Goal: Task Accomplishment & Management: Use online tool/utility

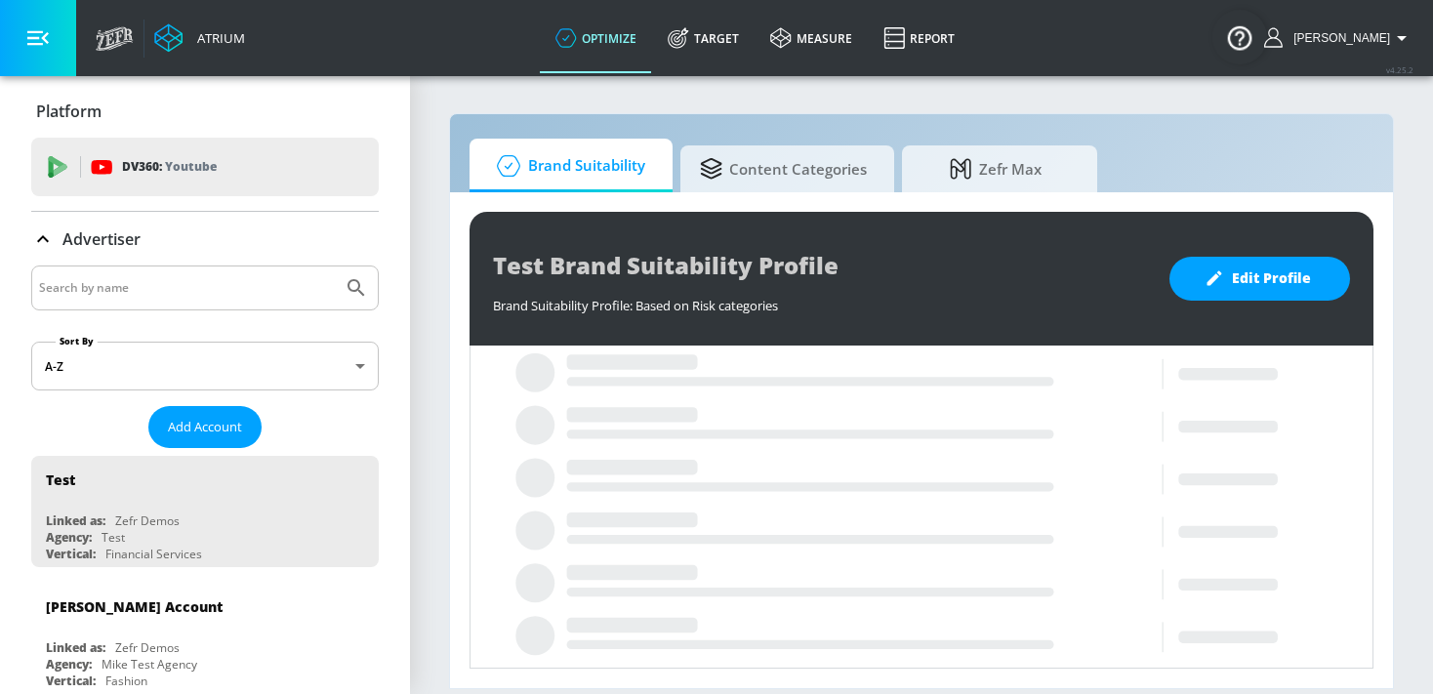
click at [238, 287] on input "Search by name" at bounding box center [187, 287] width 296 height 25
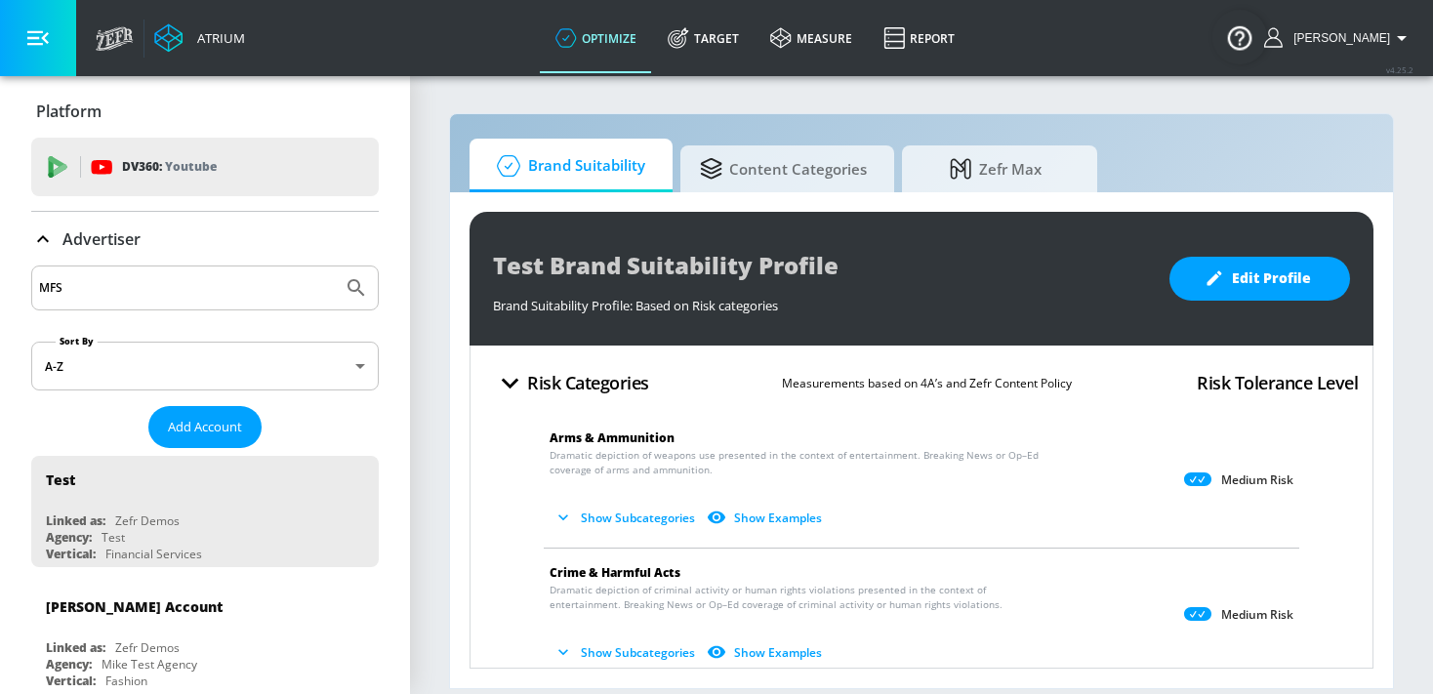
type input "MFS"
click at [335, 266] on button "Submit Search" at bounding box center [356, 287] width 43 height 43
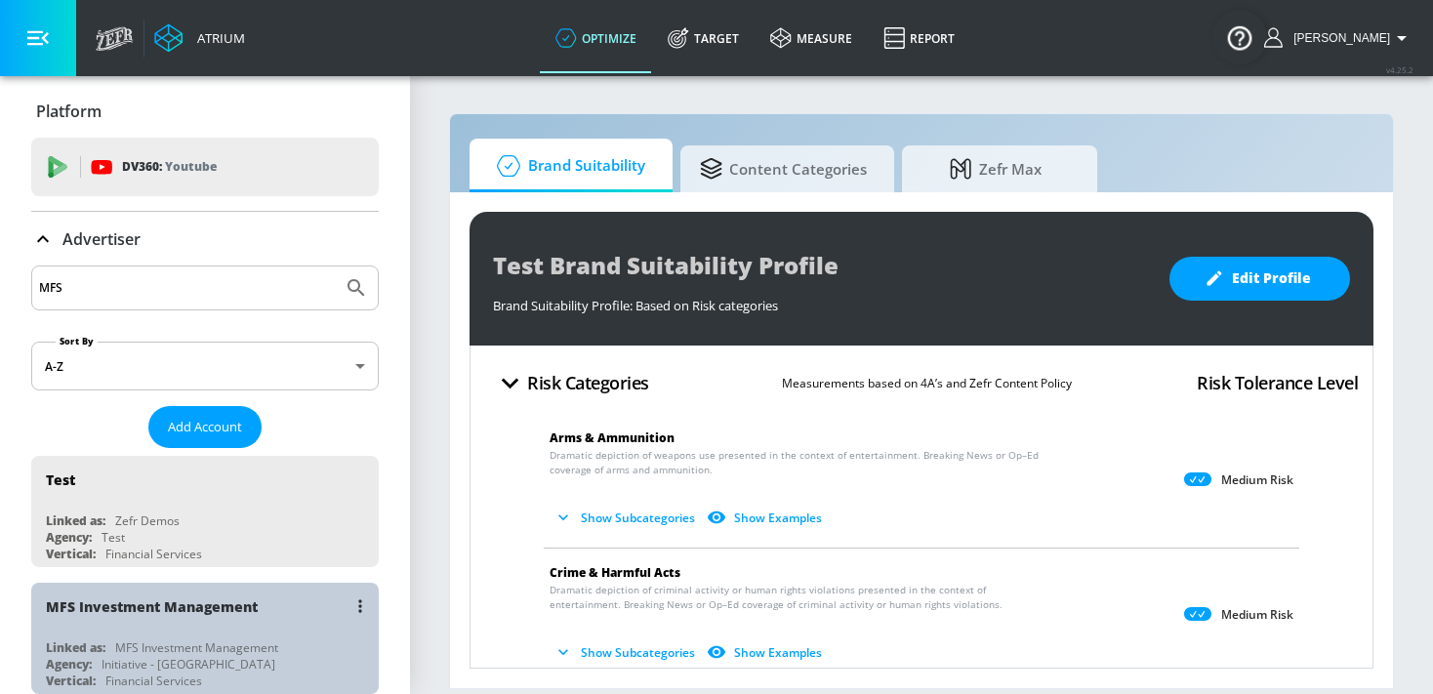
click at [119, 607] on div "MFS Investment Management" at bounding box center [152, 606] width 212 height 19
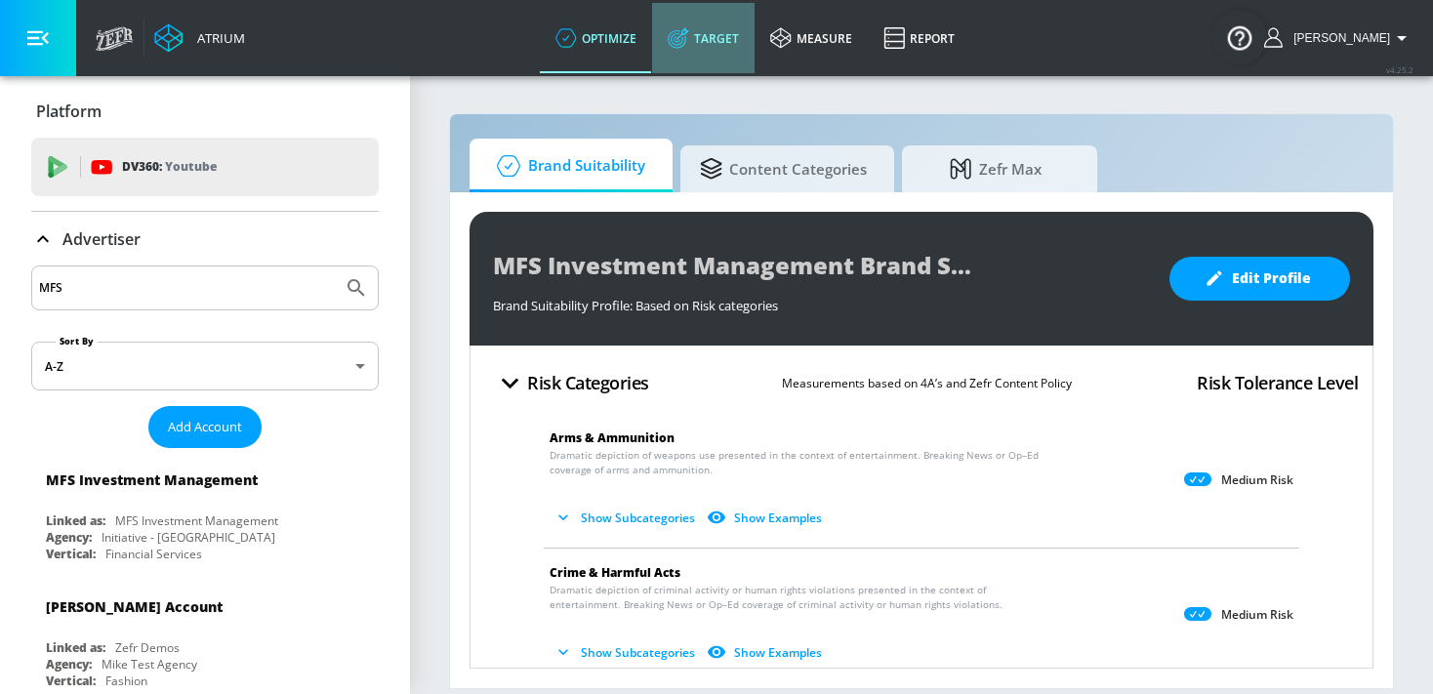
click at [718, 42] on link "Target" at bounding box center [703, 38] width 102 height 70
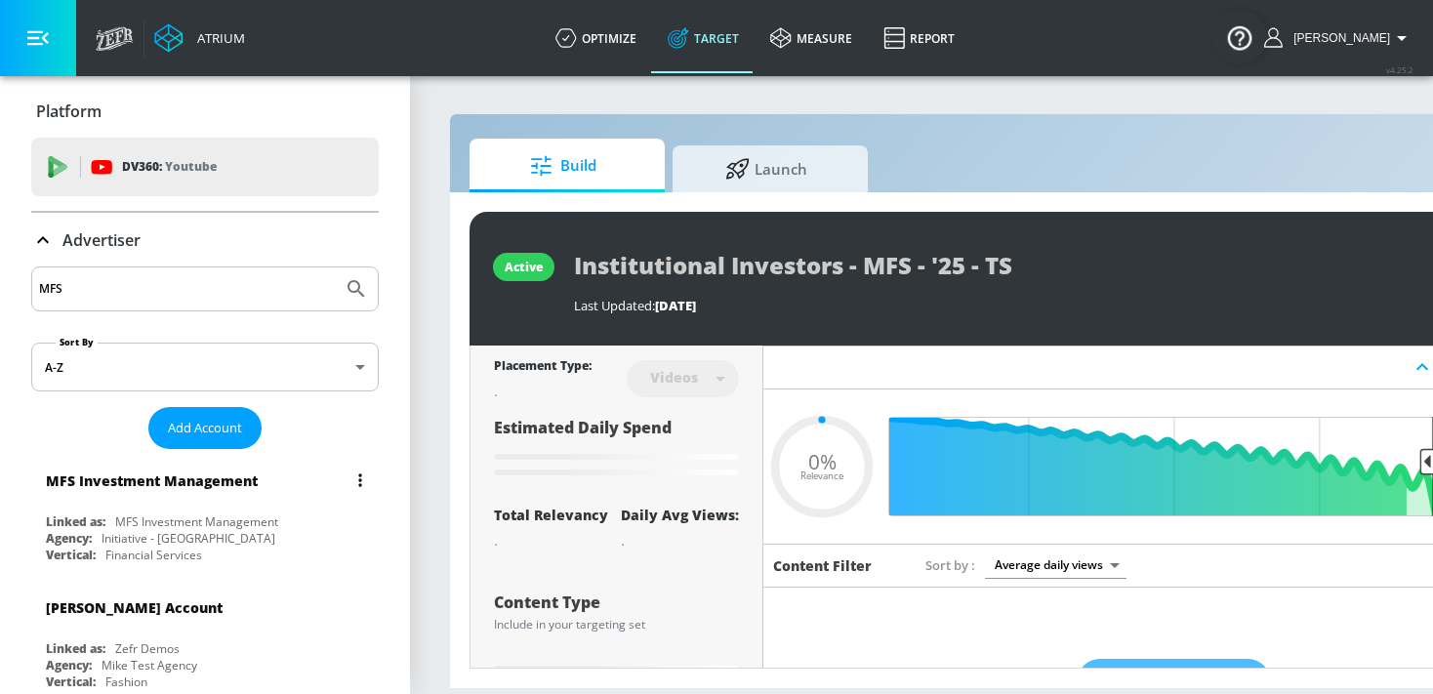
click at [269, 492] on div "MFS Investment Management" at bounding box center [210, 480] width 328 height 47
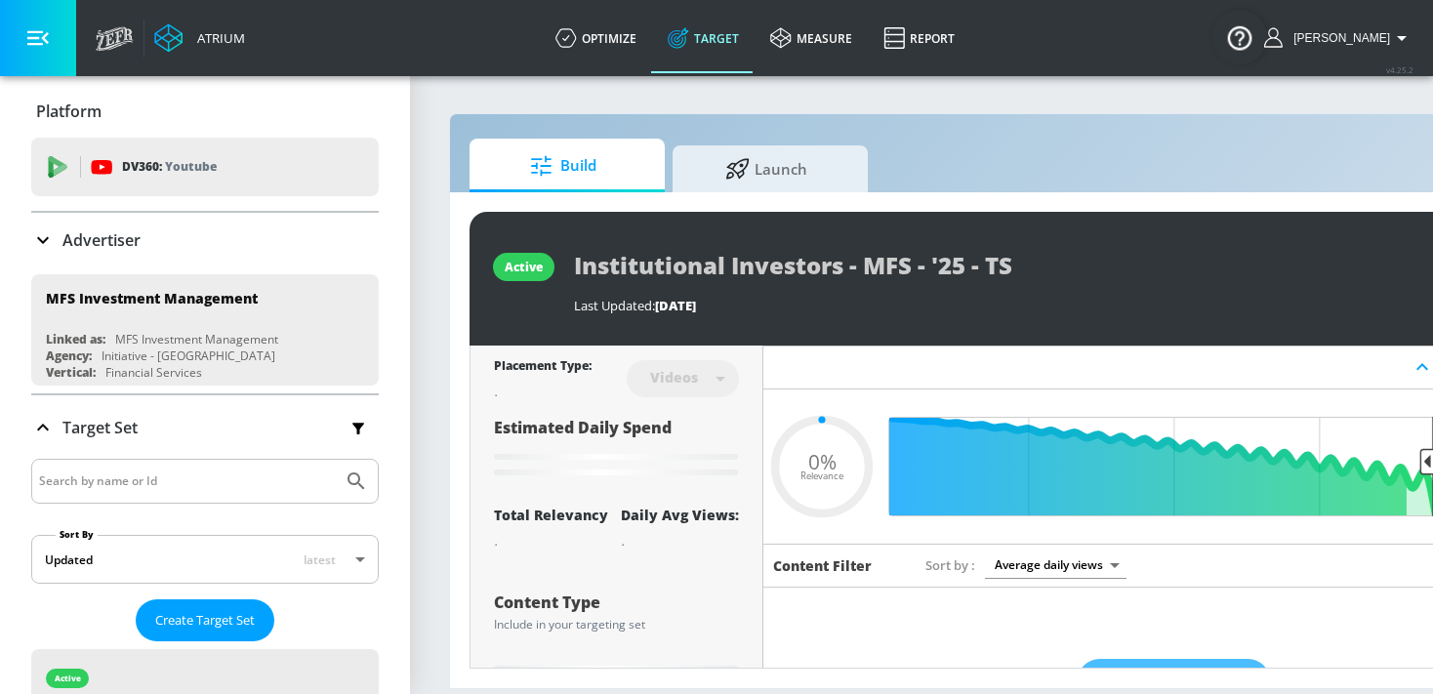
click at [269, 492] on div "MFS Investment Management" at bounding box center [210, 480] width 328 height 47
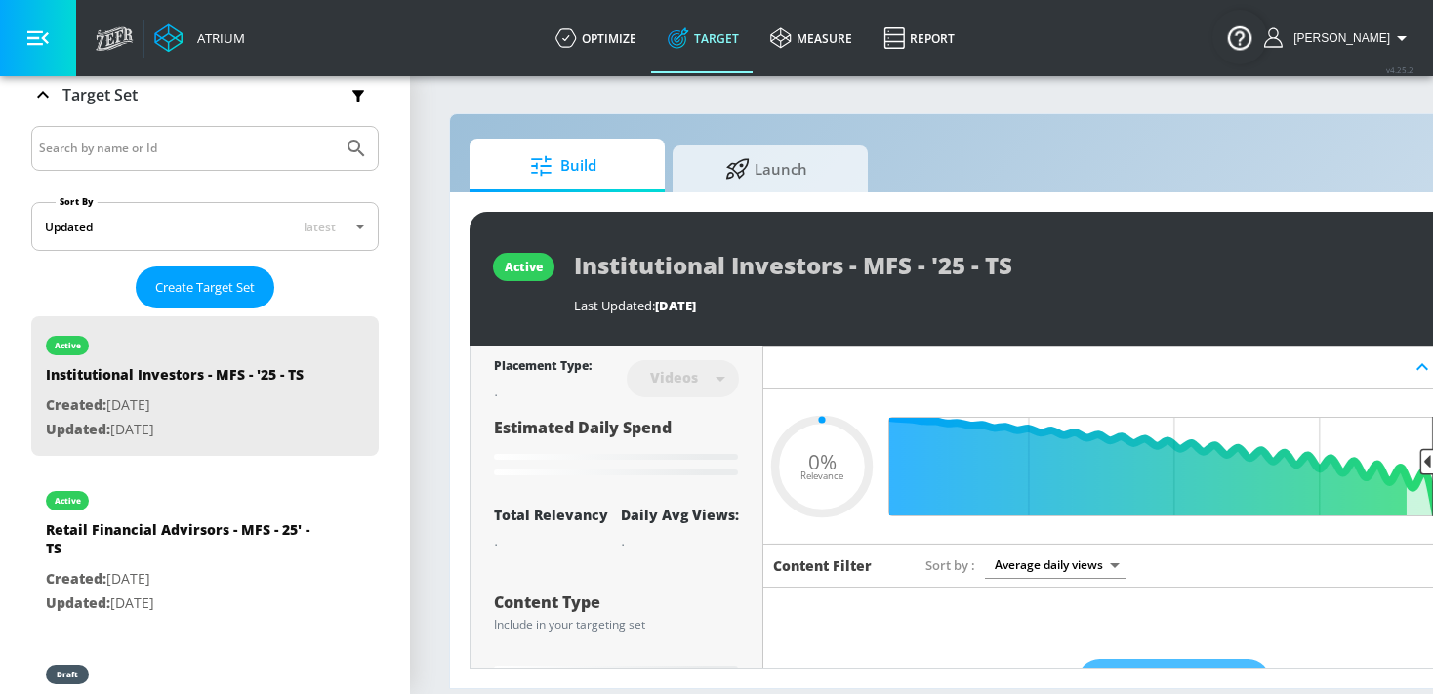
scroll to position [351, 0]
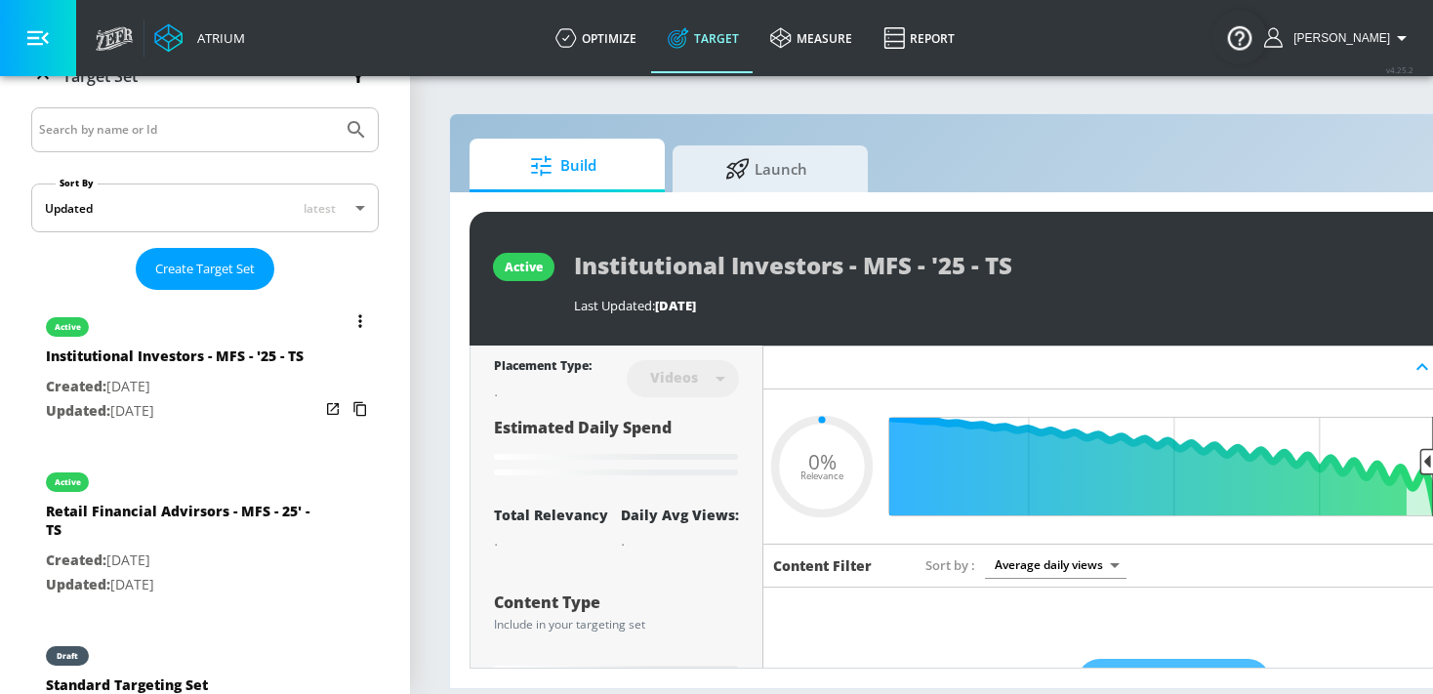
type input "0.53"
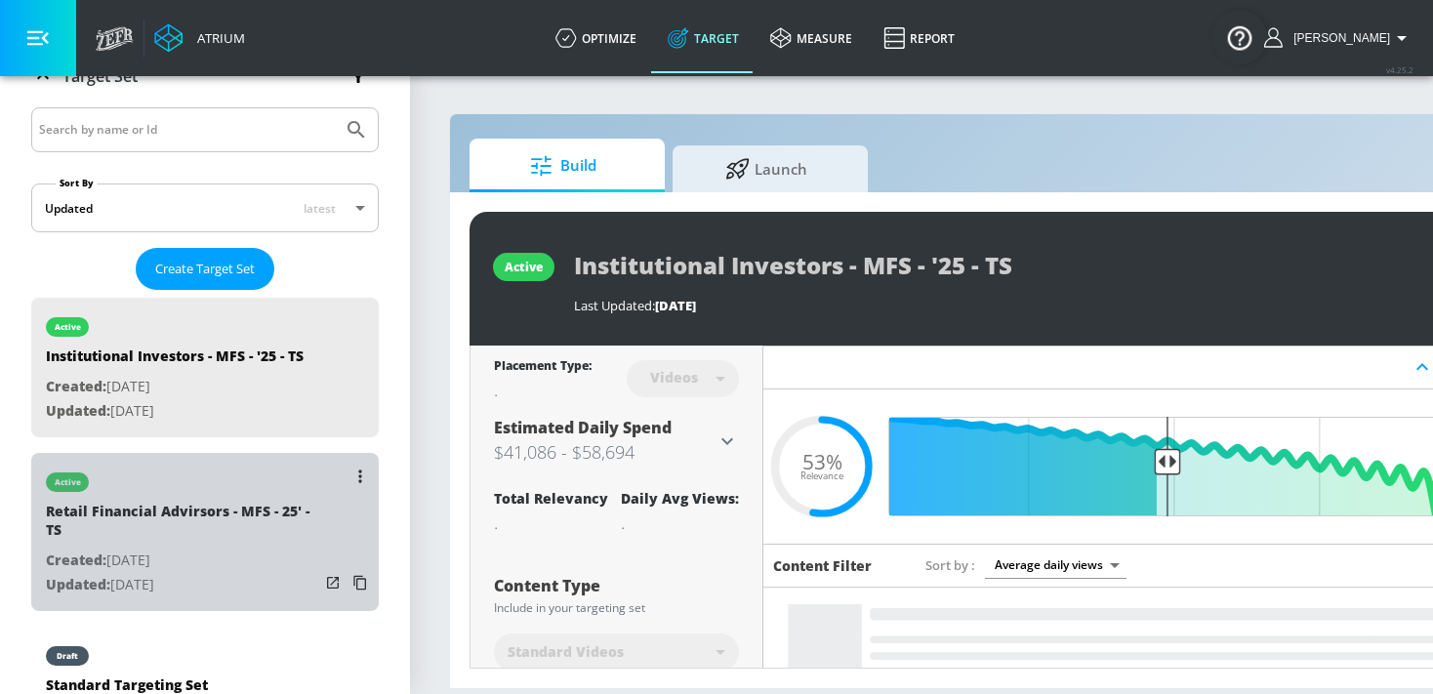
click at [221, 496] on div "active" at bounding box center [182, 477] width 273 height 49
type input "Retail Financial Advirsors - MFS - 25' - TS"
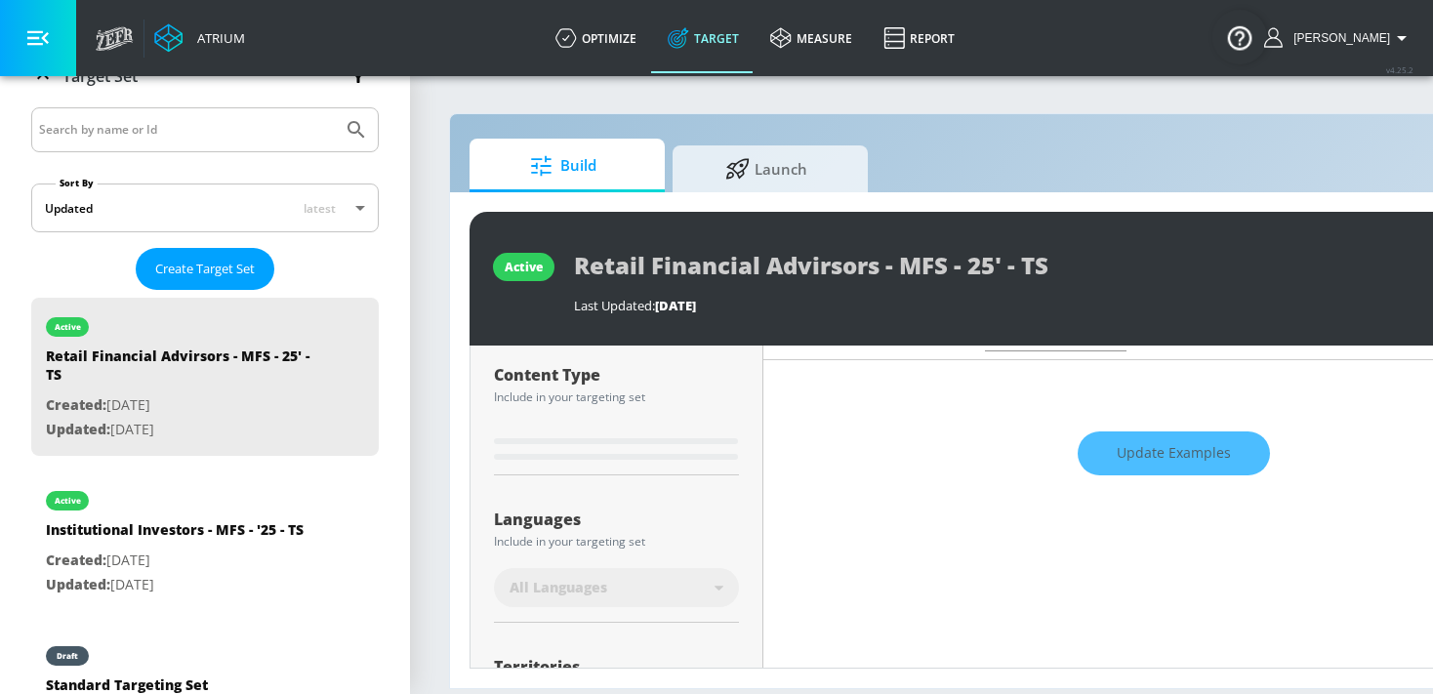
scroll to position [224, 0]
type input "0.53"
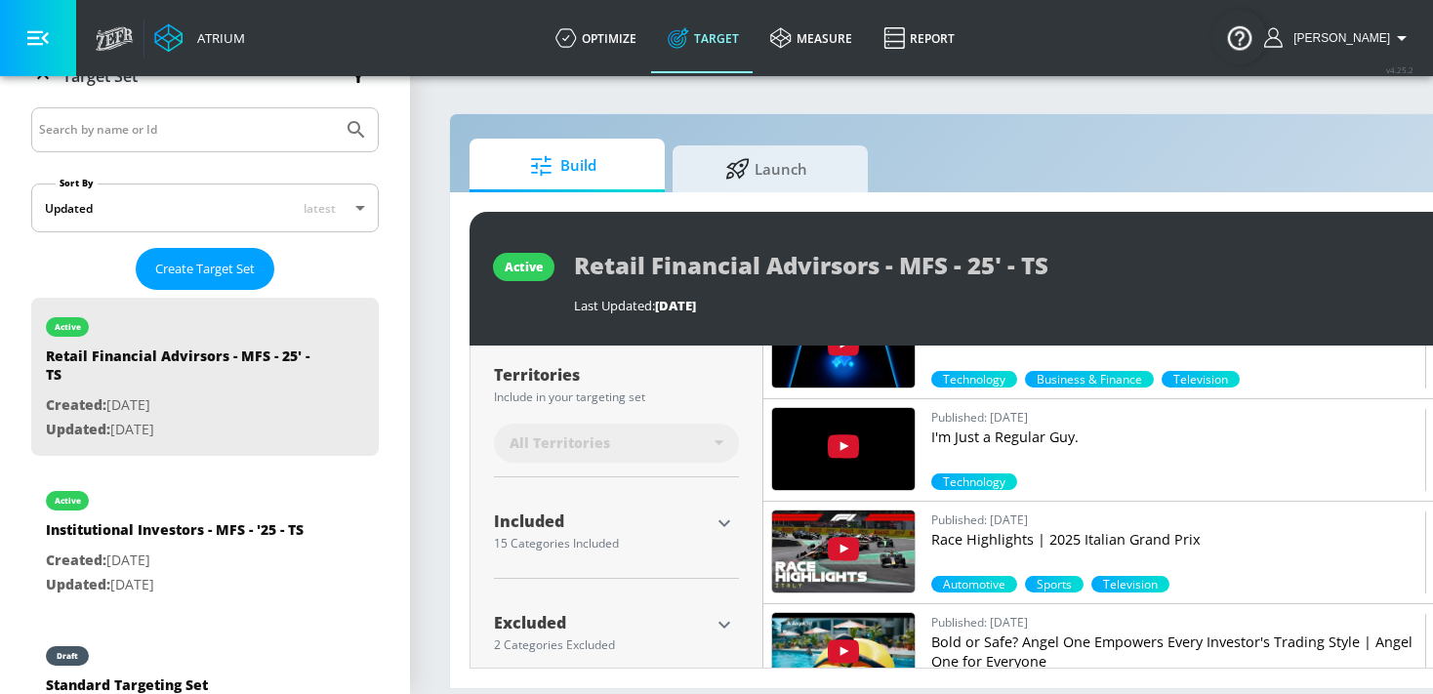
scroll to position [524, 0]
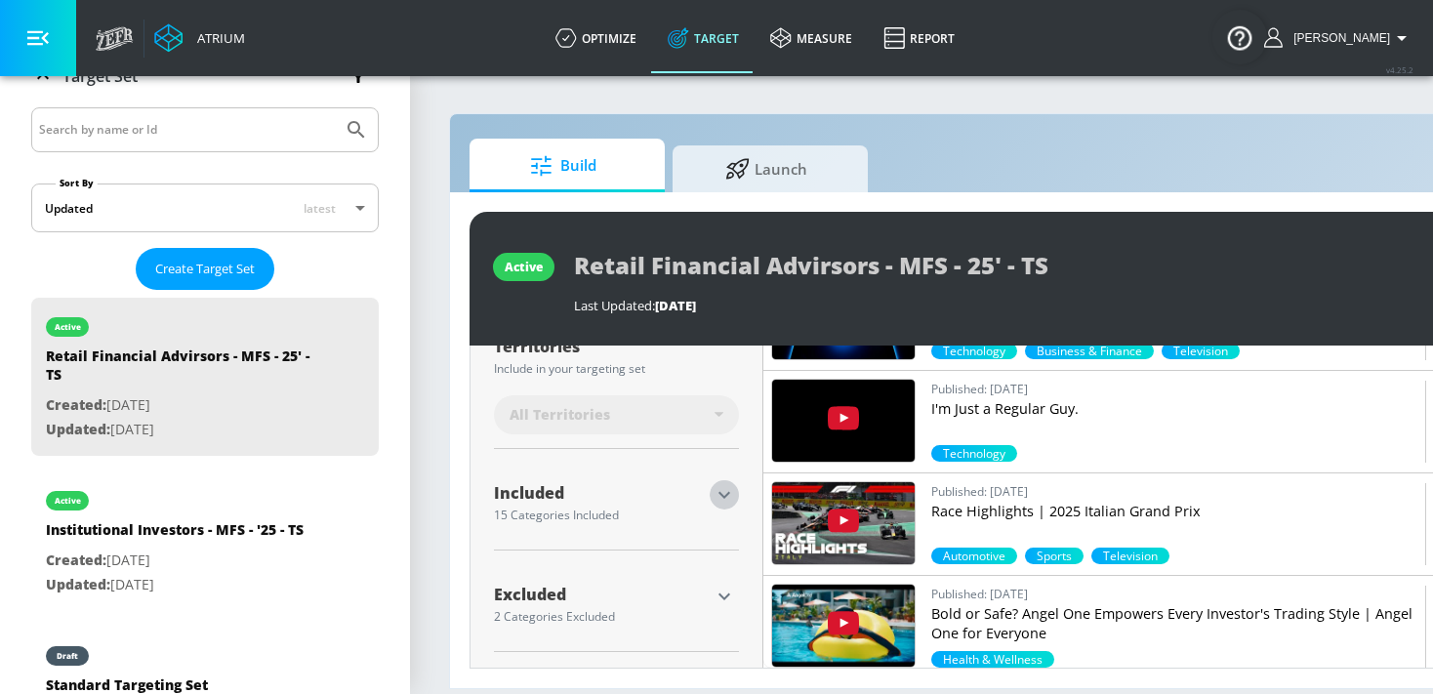
click at [728, 496] on icon "button" at bounding box center [723, 494] width 23 height 23
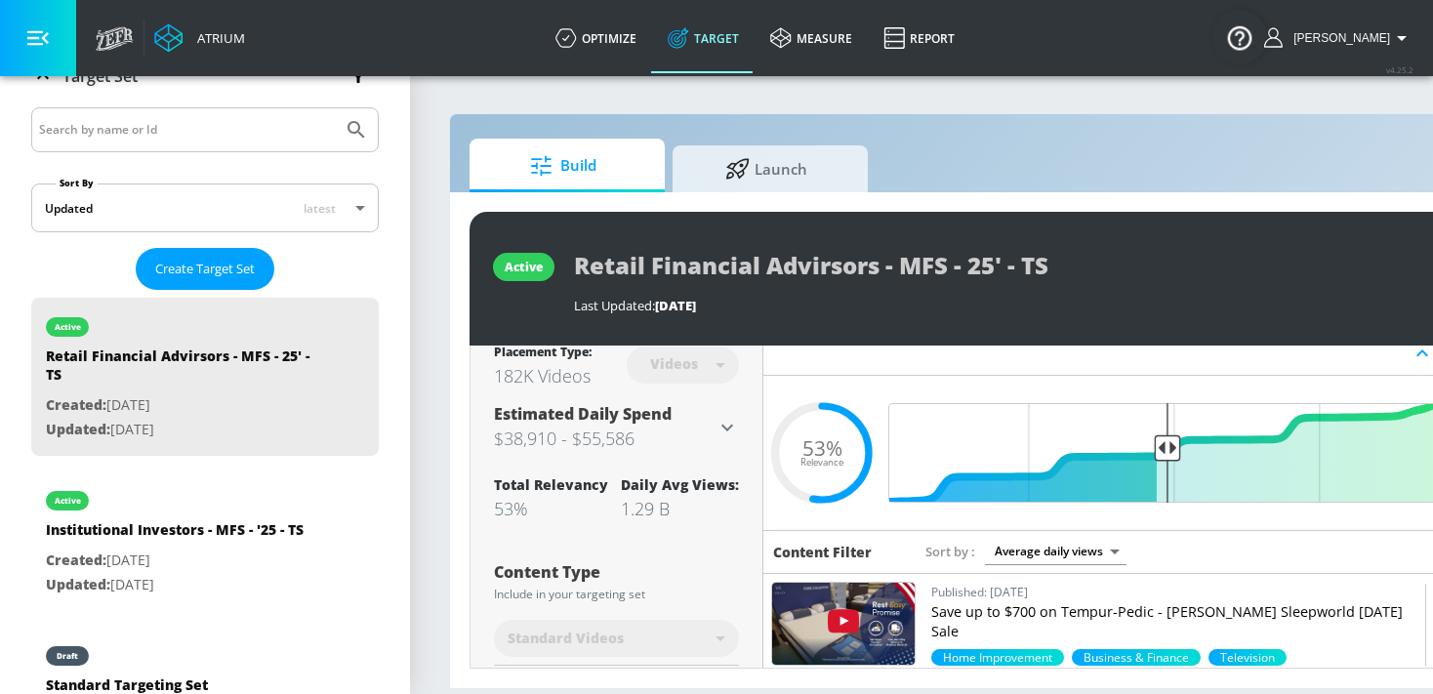
scroll to position [0, 0]
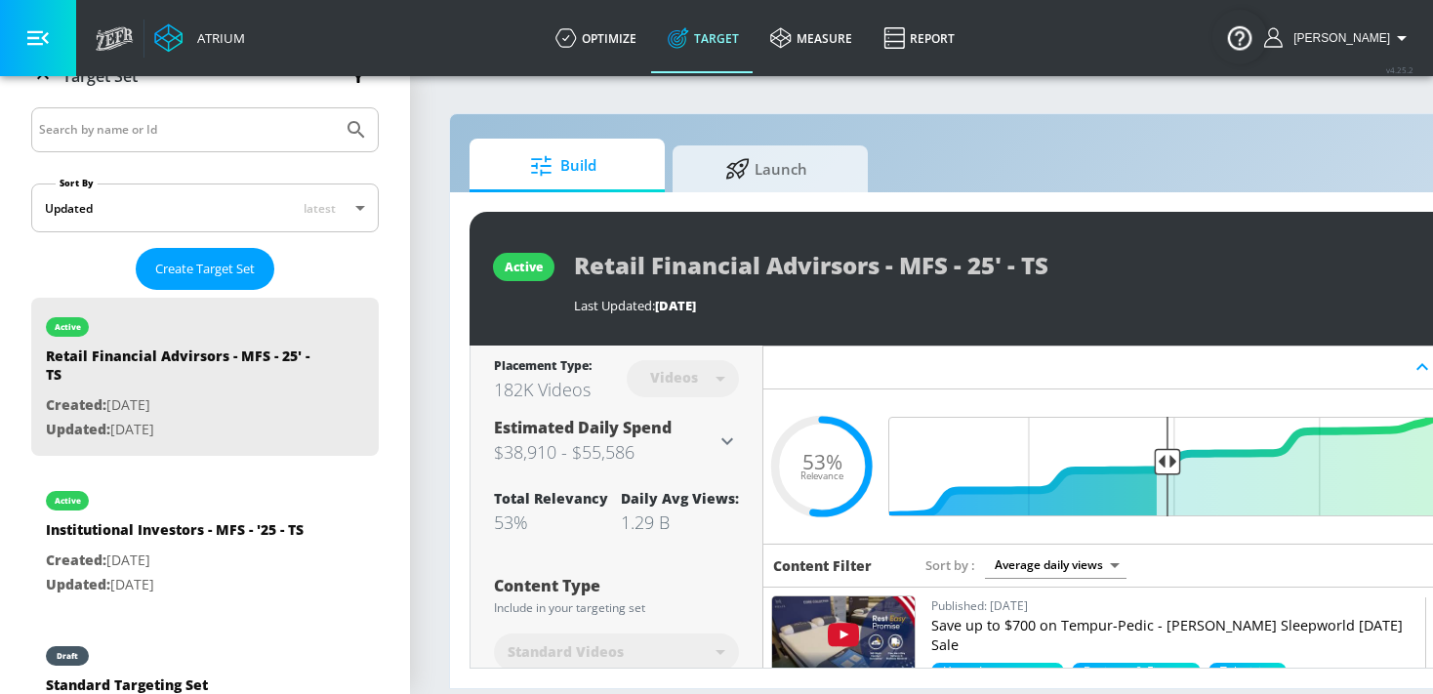
click at [1036, 569] on body "Atrium optimize Target measure Report optimize Target measure Report v 4.25.2 K…" at bounding box center [716, 347] width 1433 height 694
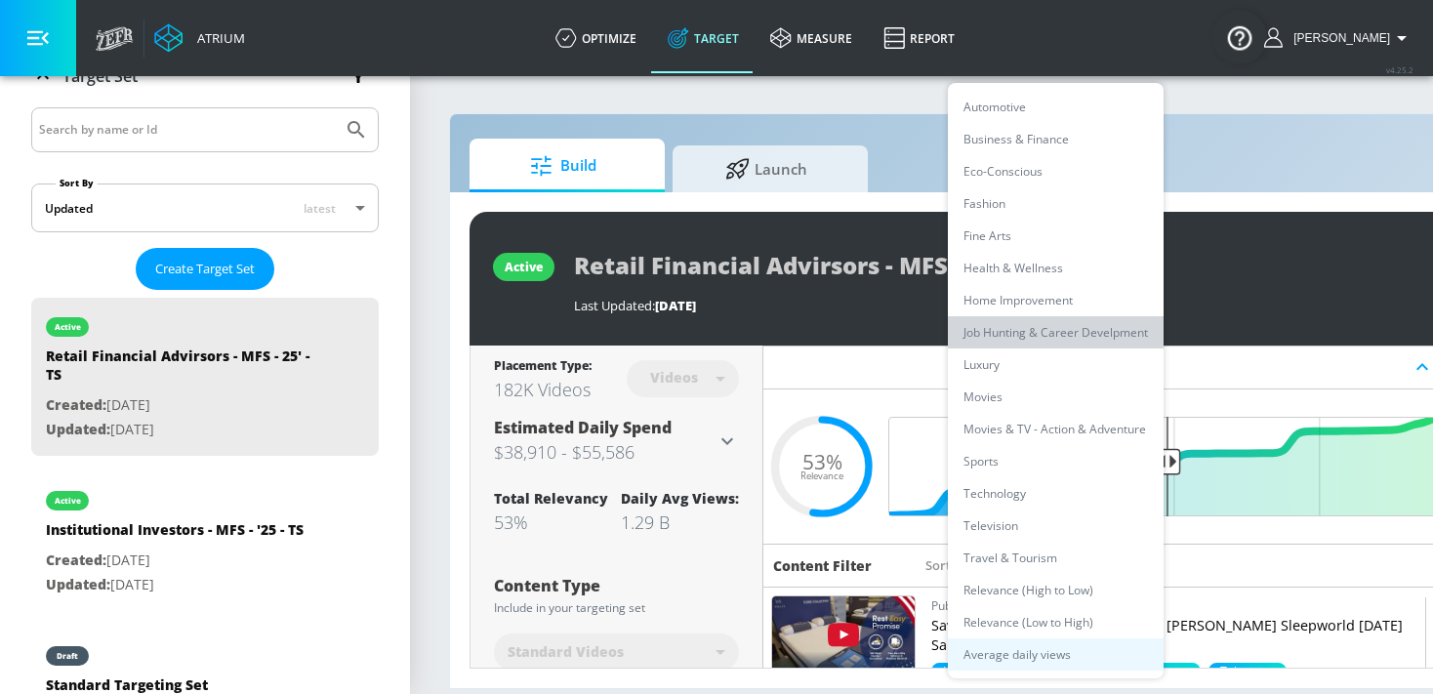
click at [1028, 331] on li "Job Hunting & Career Develpment" at bounding box center [1056, 332] width 216 height 32
type input "84582677-032f-4245-a423-8ab1b30f9324"
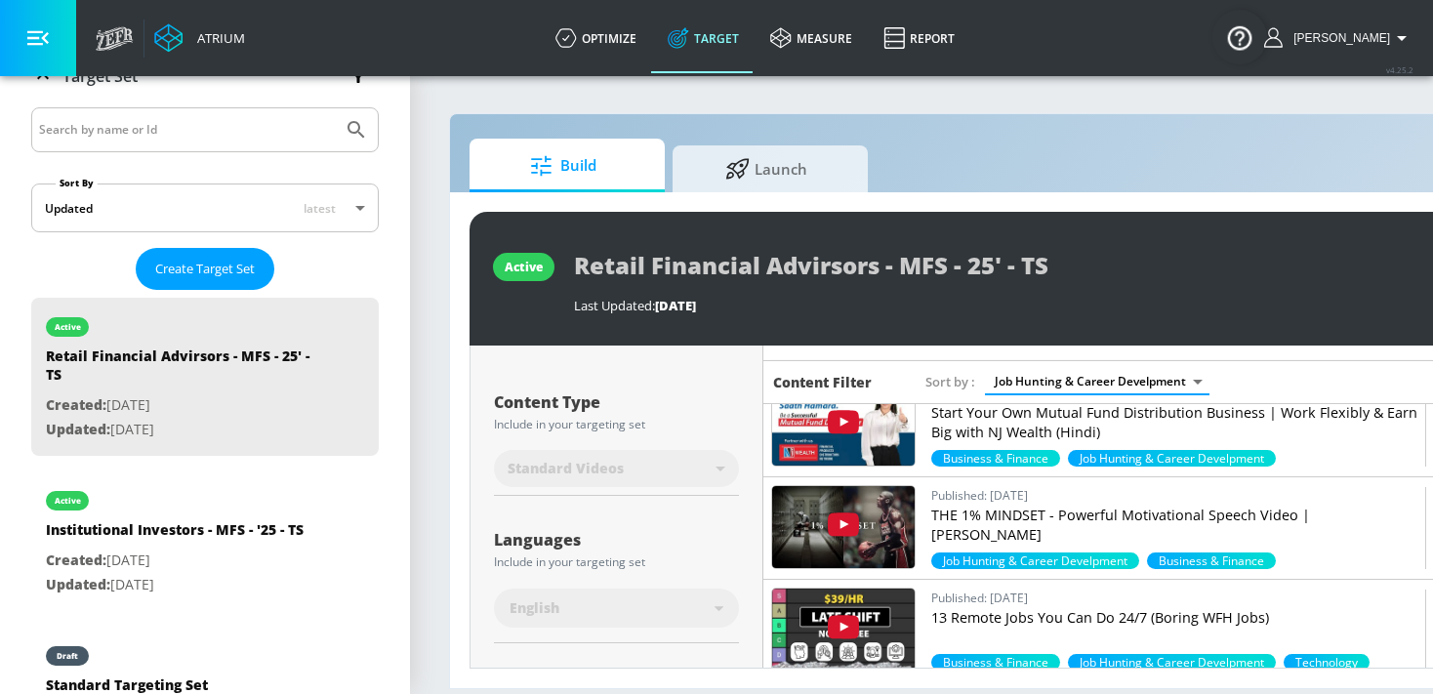
scroll to position [2803, 0]
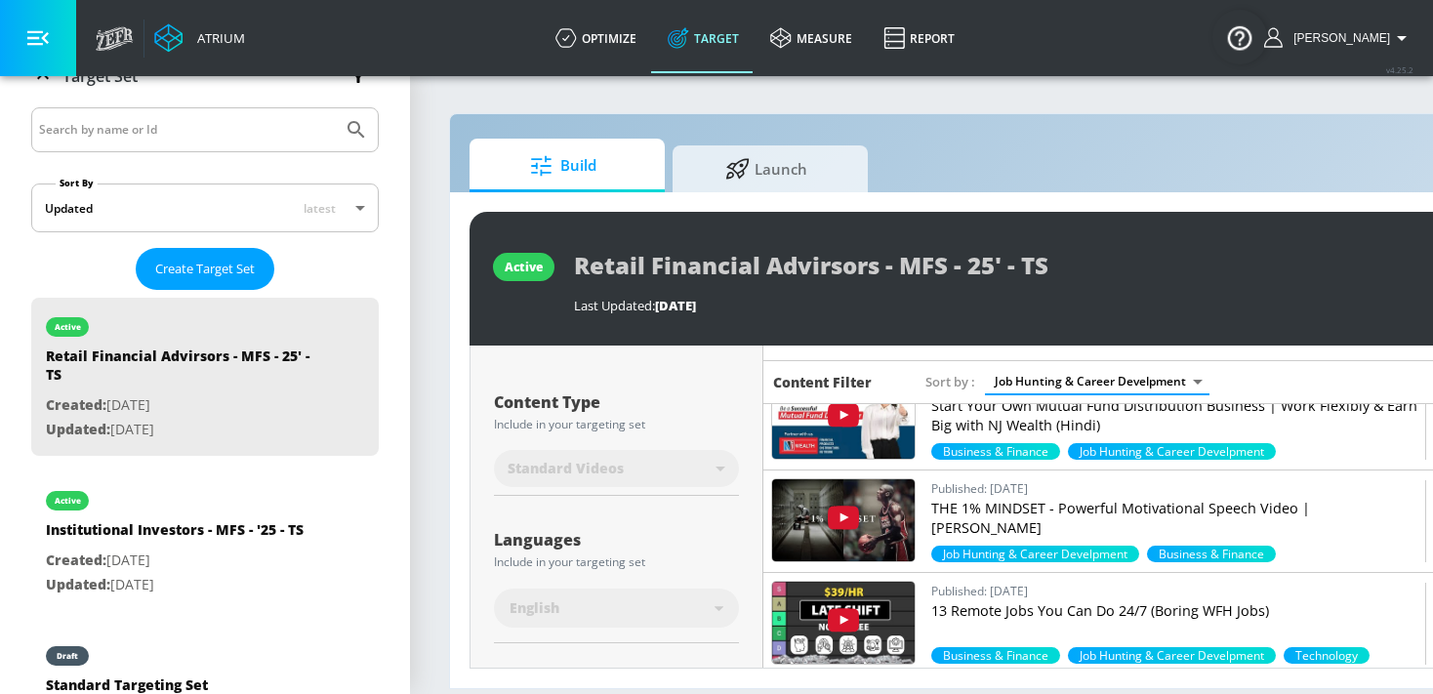
click at [1045, 384] on body "Atrium optimize Target measure Report optimize Target measure Report v 4.25.2 K…" at bounding box center [716, 347] width 1433 height 694
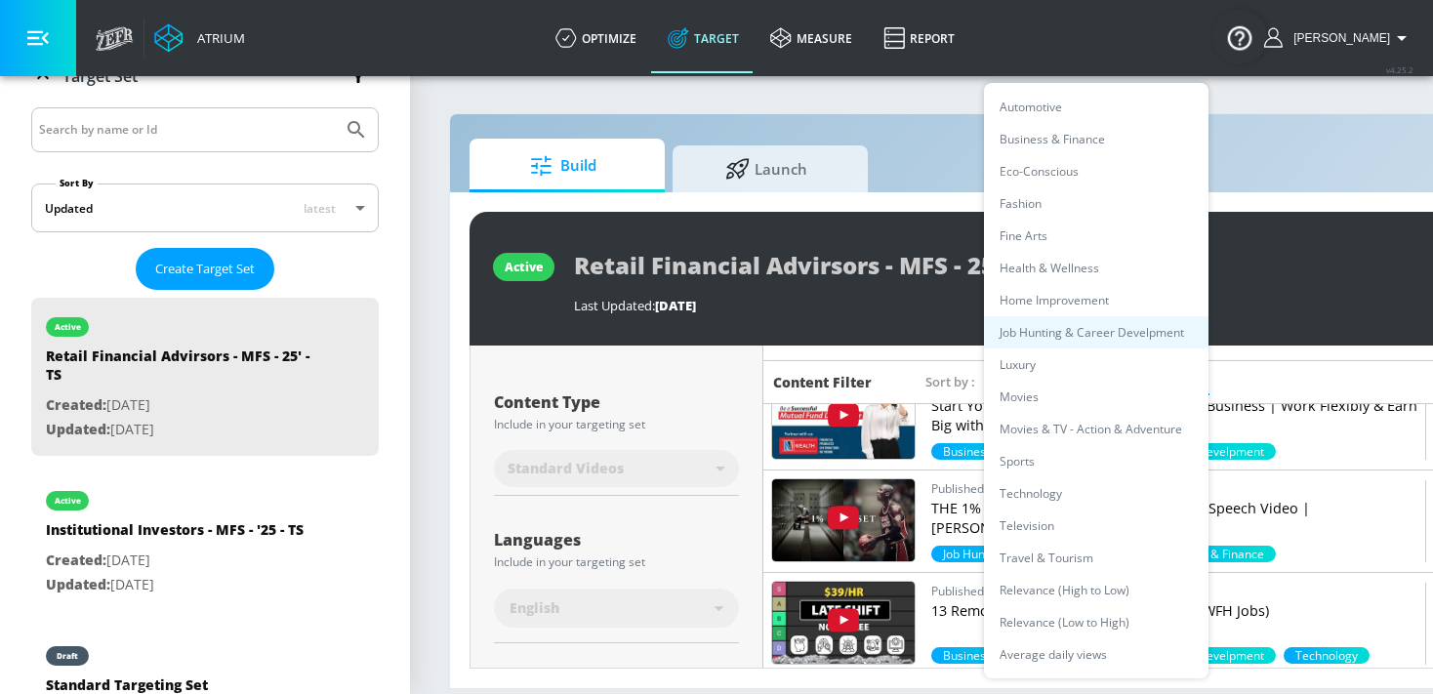
click at [965, 496] on div at bounding box center [716, 347] width 1433 height 694
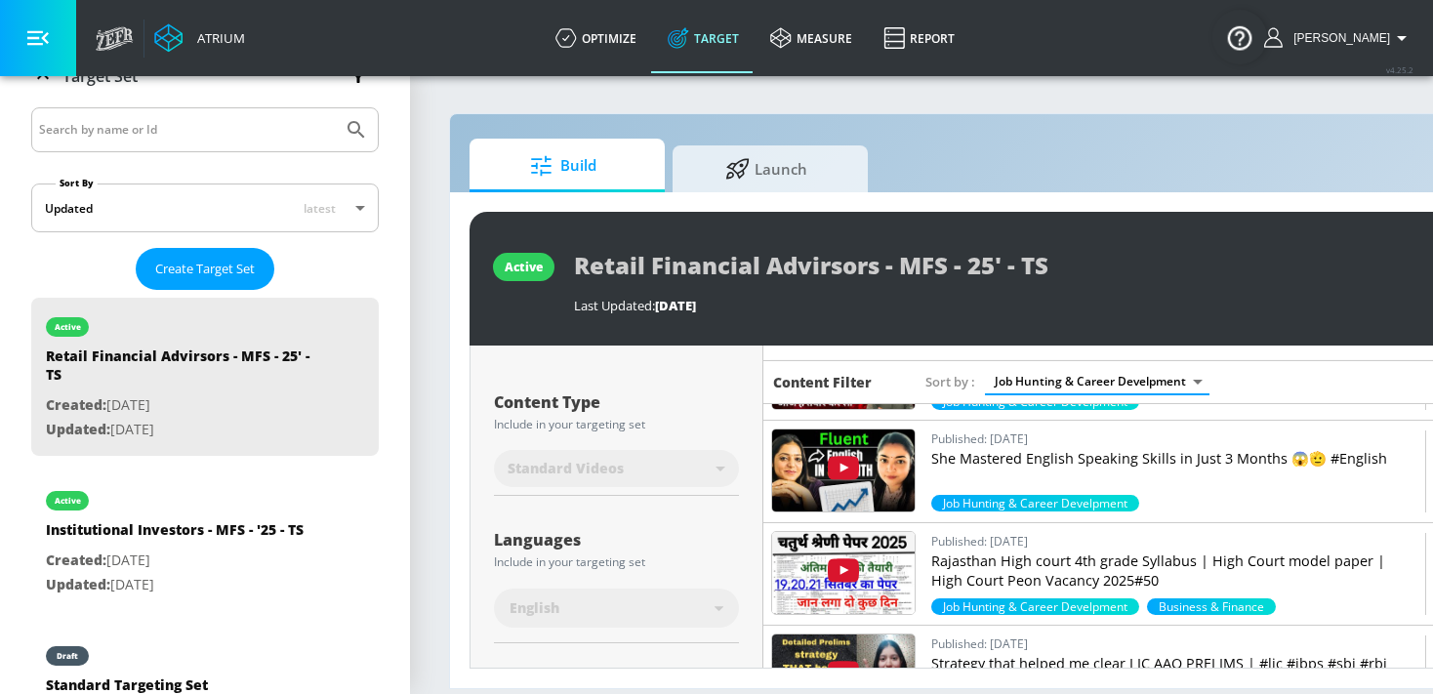
scroll to position [3783, 0]
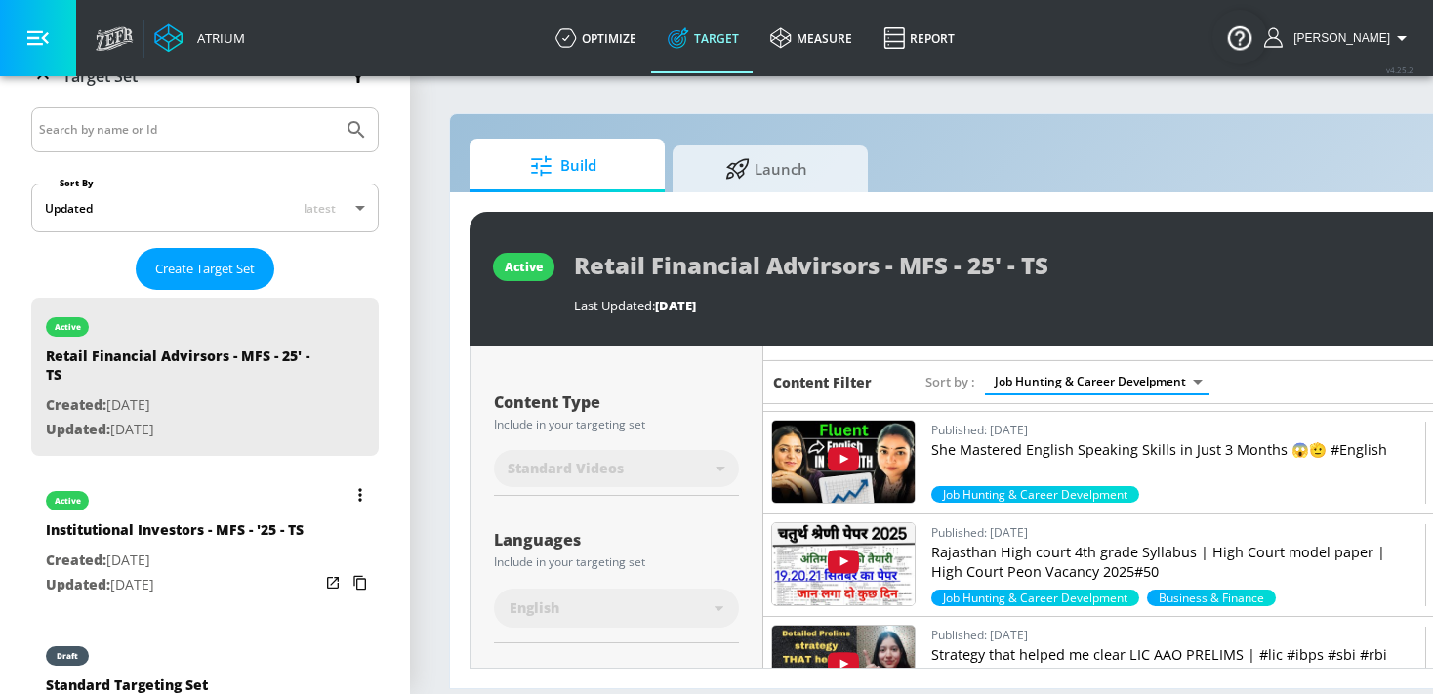
click at [139, 520] on div "Institutional Investors - MFS - '25 - TS" at bounding box center [175, 534] width 258 height 28
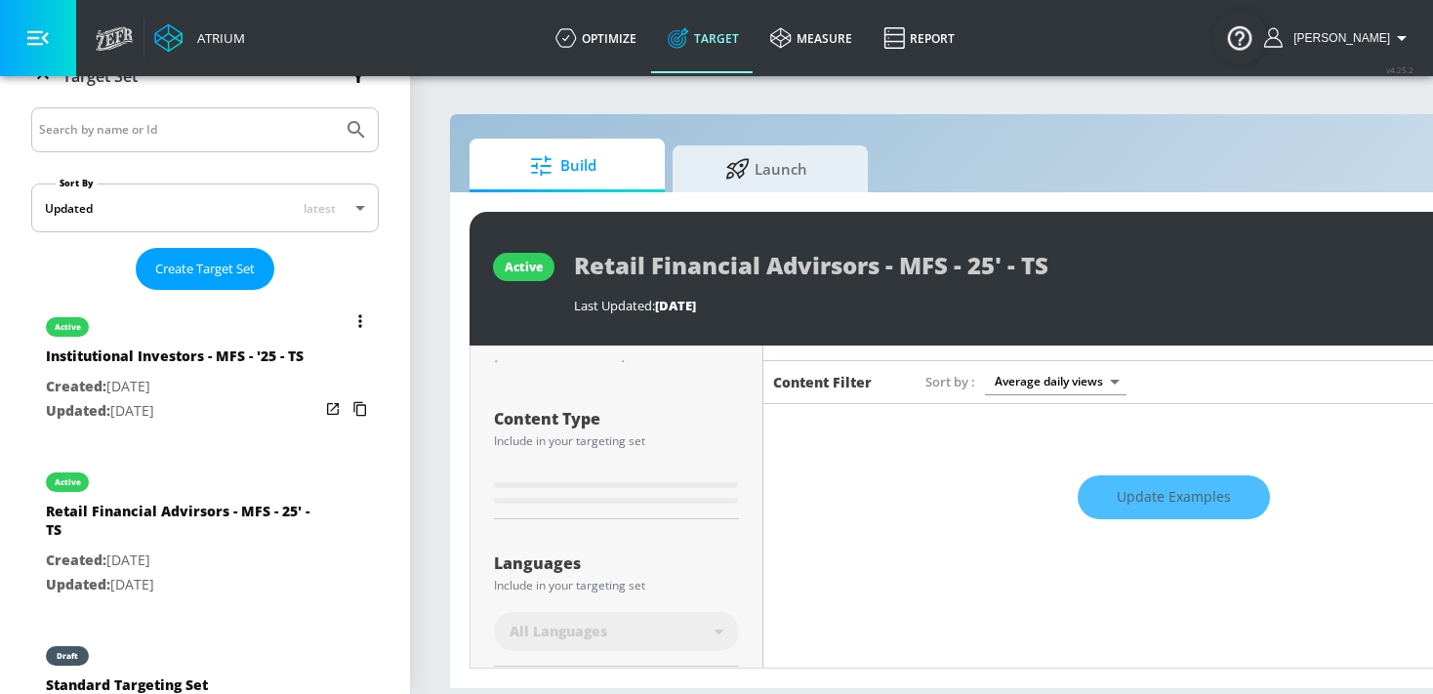
type input "Institutional Investors - MFS - '25 - TS"
type input "0.05"
type input "avg_daily_views_last_7_days"
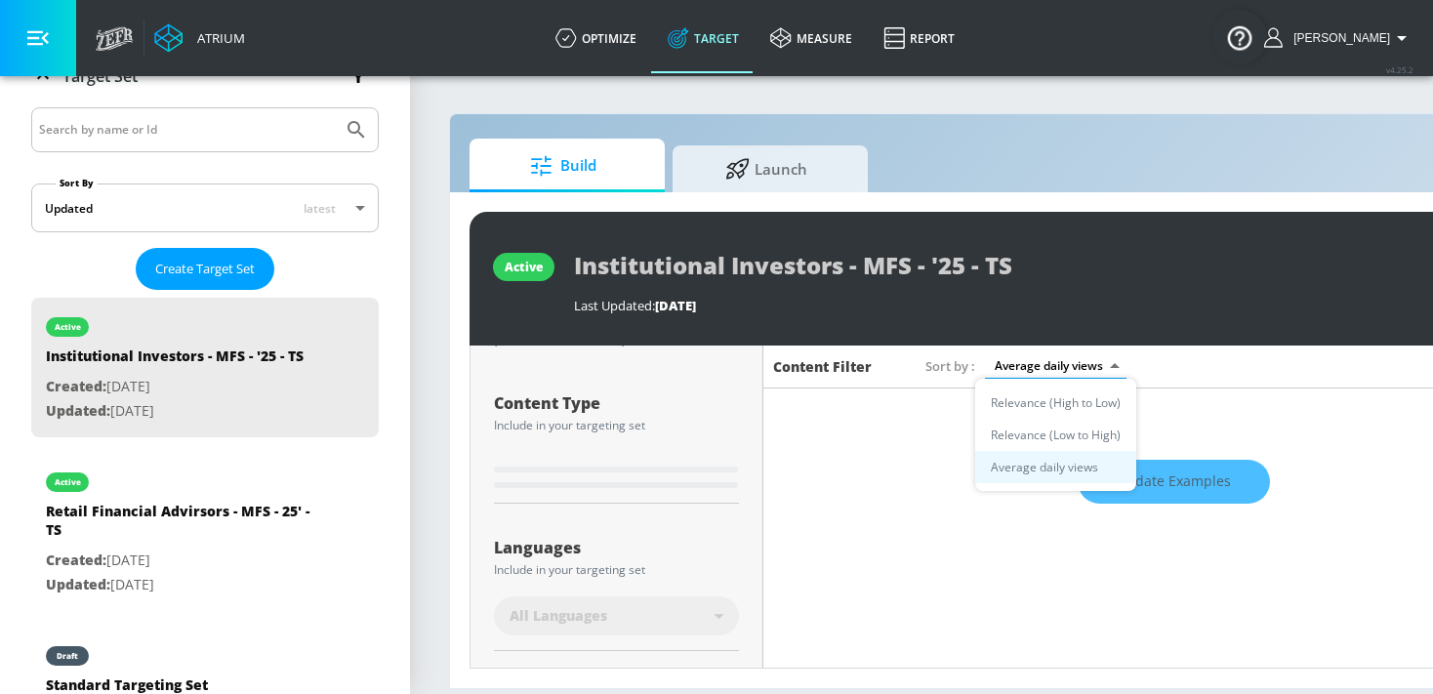
click at [1035, 374] on body "Atrium optimize Target measure Report optimize Target measure Report v 4.25.2 K…" at bounding box center [716, 347] width 1433 height 694
click at [682, 558] on div at bounding box center [716, 347] width 1433 height 694
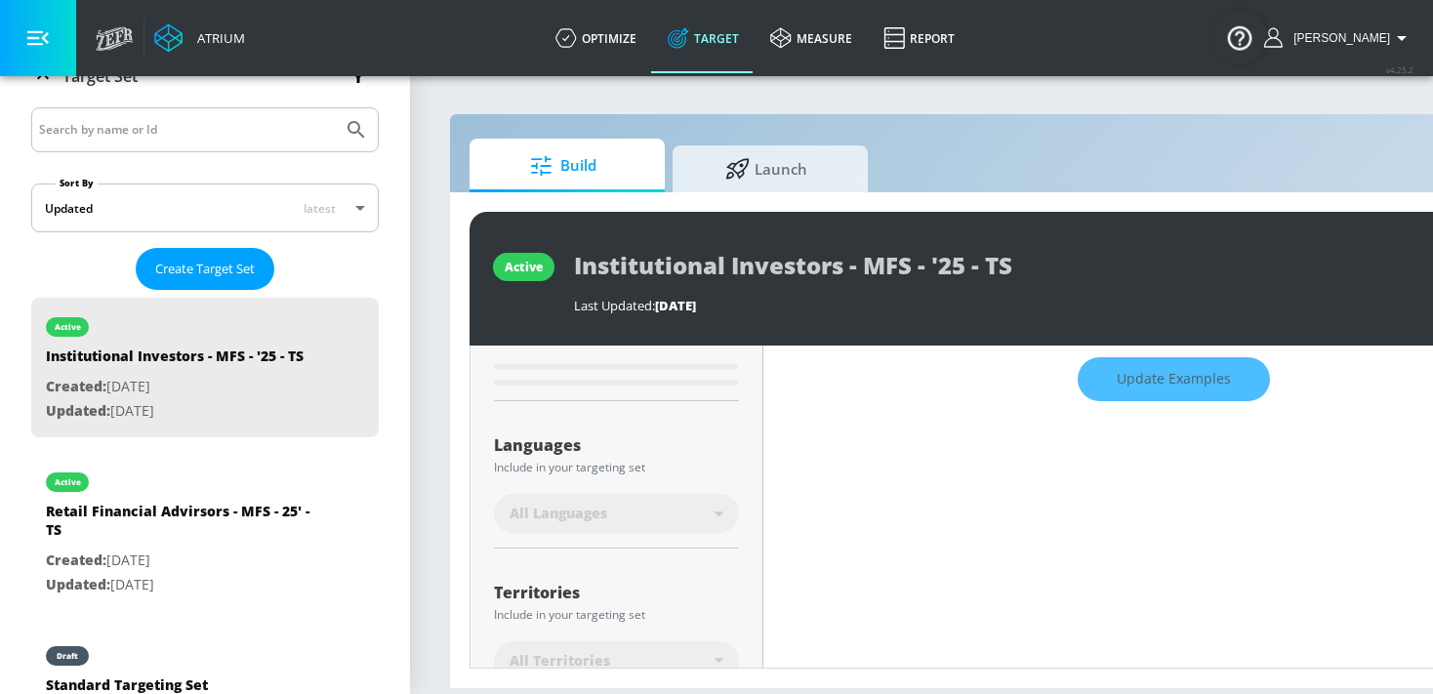
scroll to position [308, 0]
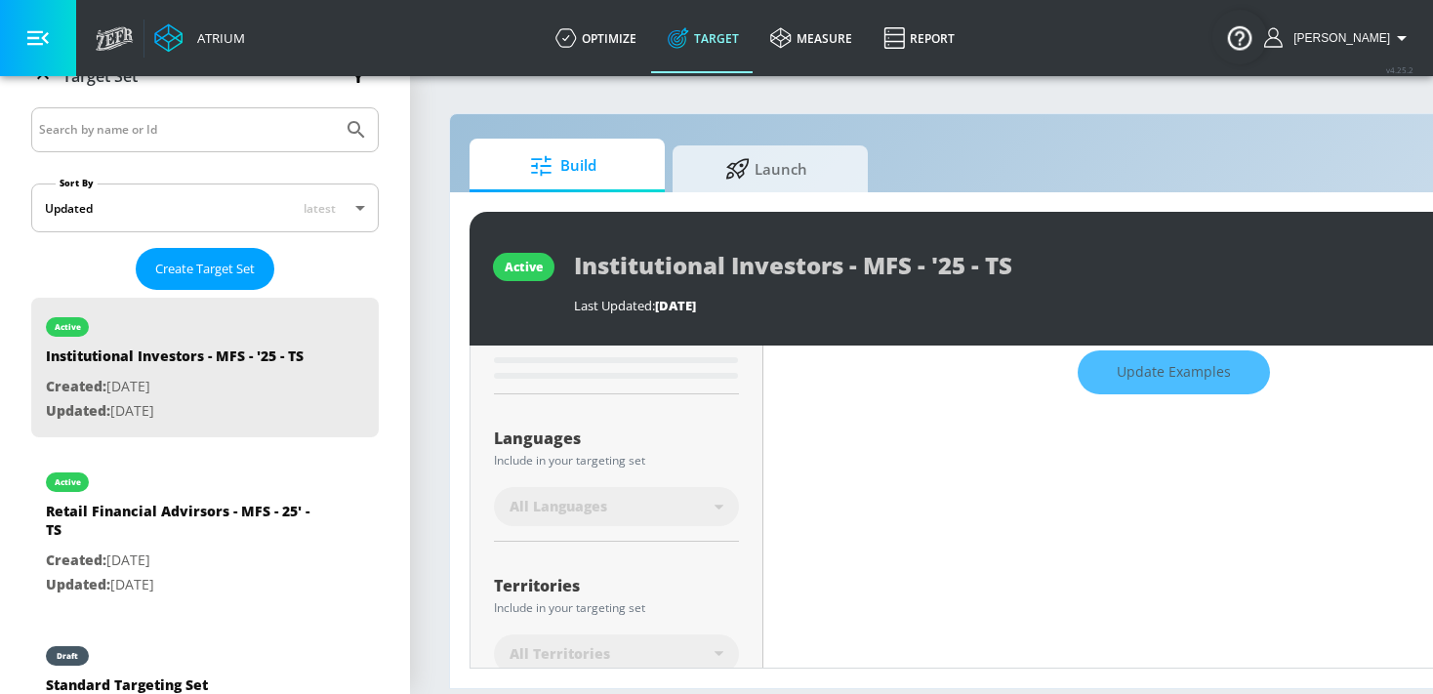
type input "0.53"
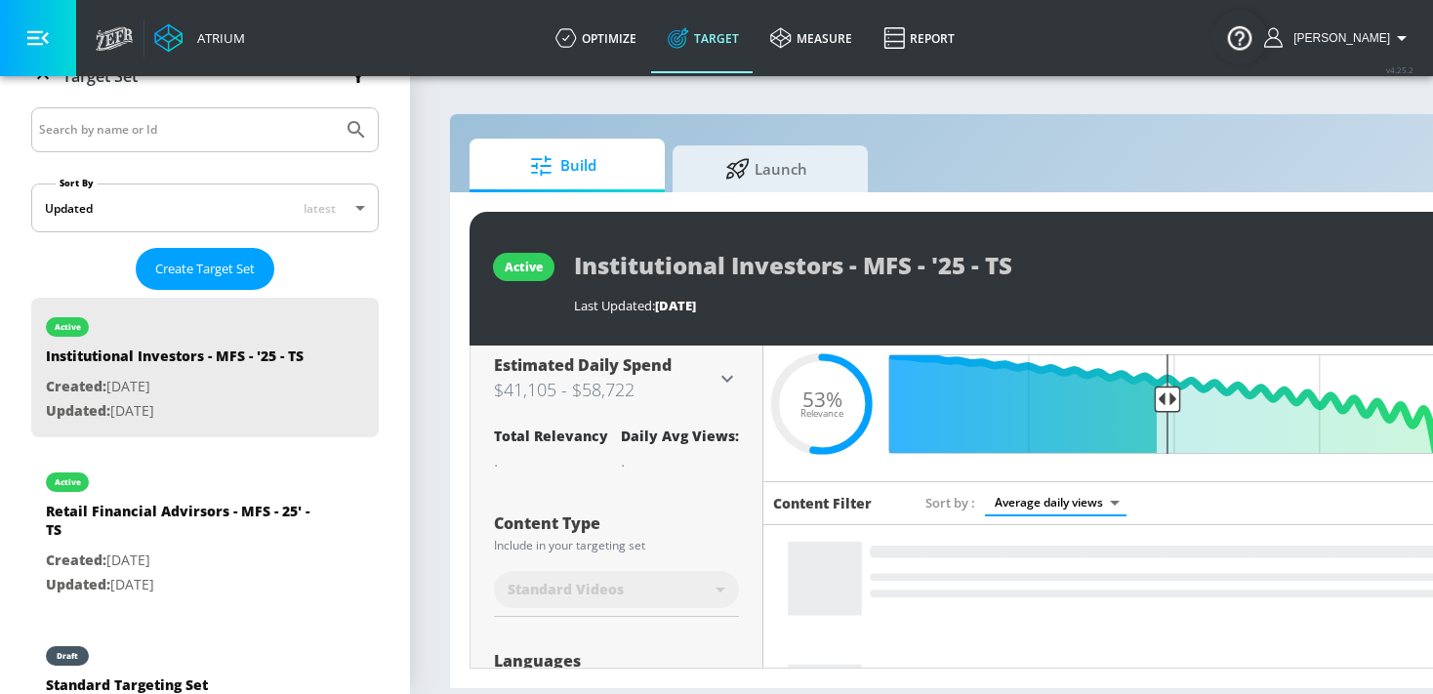
scroll to position [65, 0]
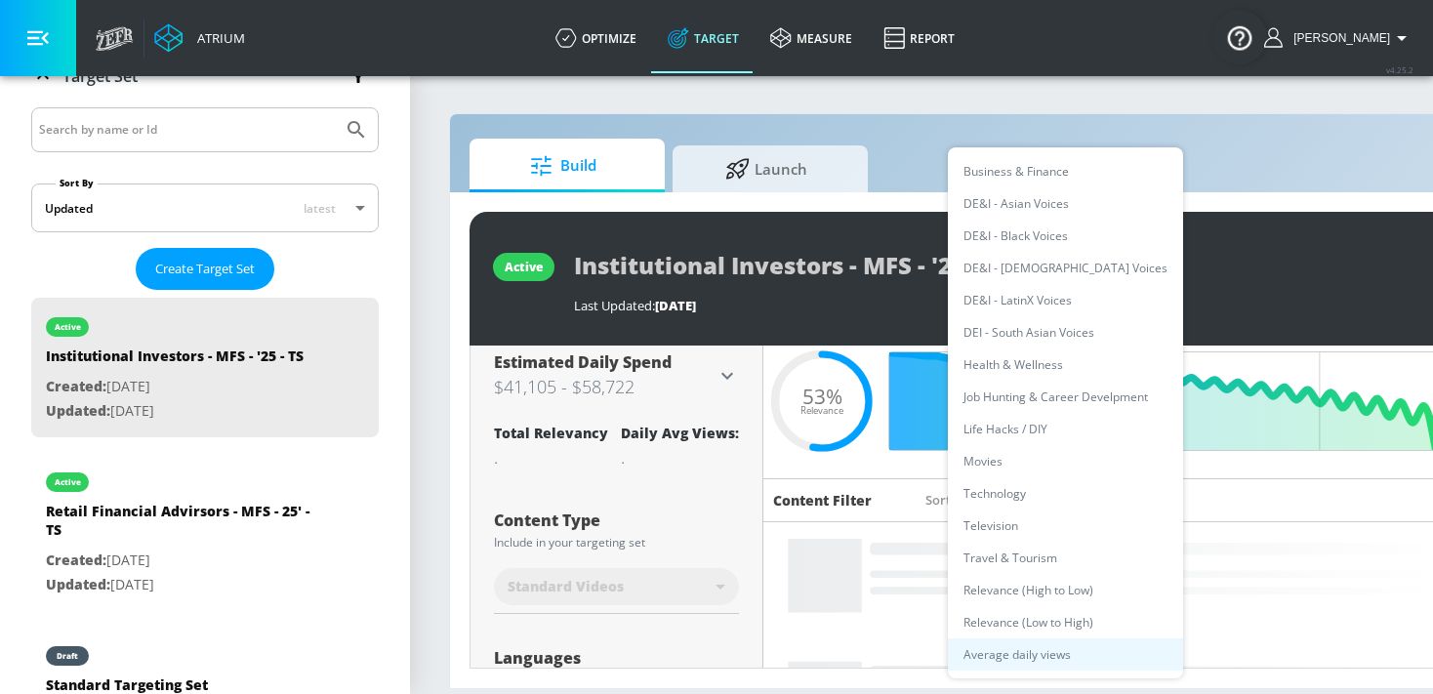
click at [1053, 501] on body "Atrium optimize Target measure Report optimize Target measure Report v 4.25.2 K…" at bounding box center [716, 347] width 1433 height 694
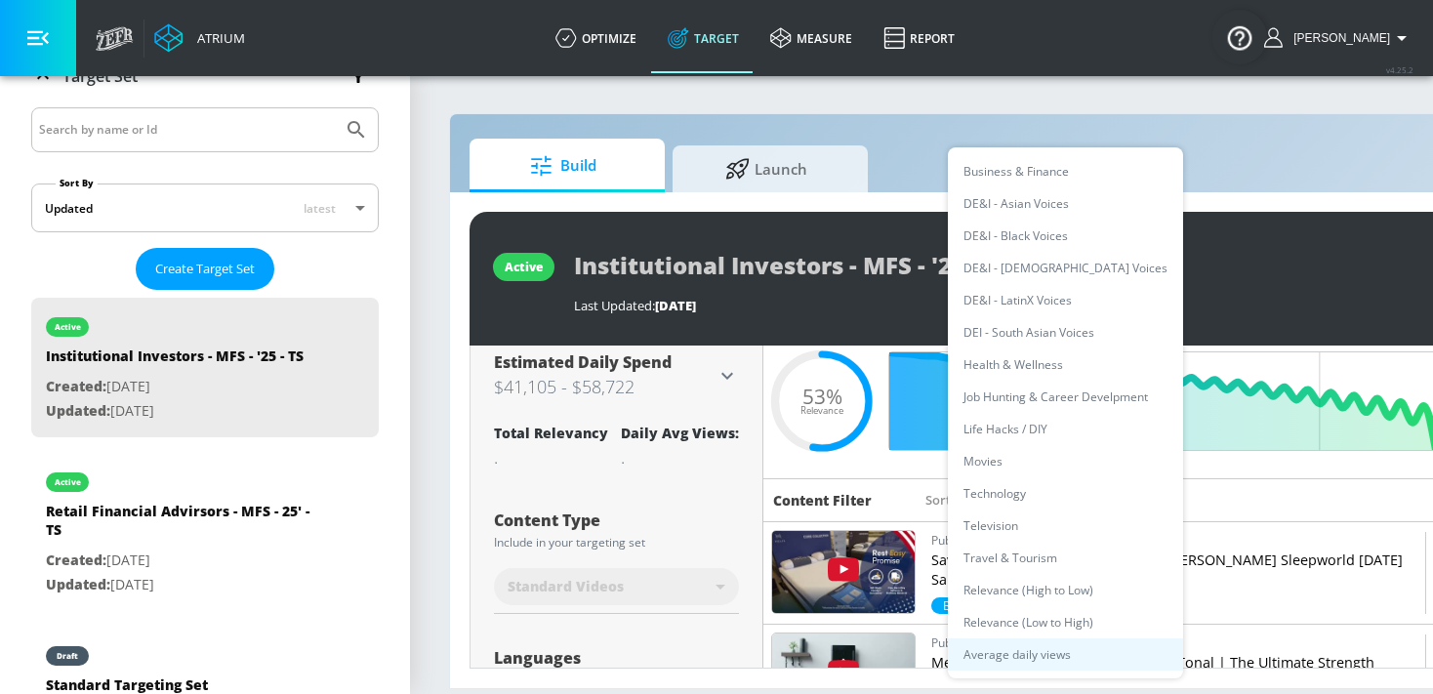
click at [1055, 409] on li "Job Hunting & Career Develpment" at bounding box center [1065, 397] width 235 height 32
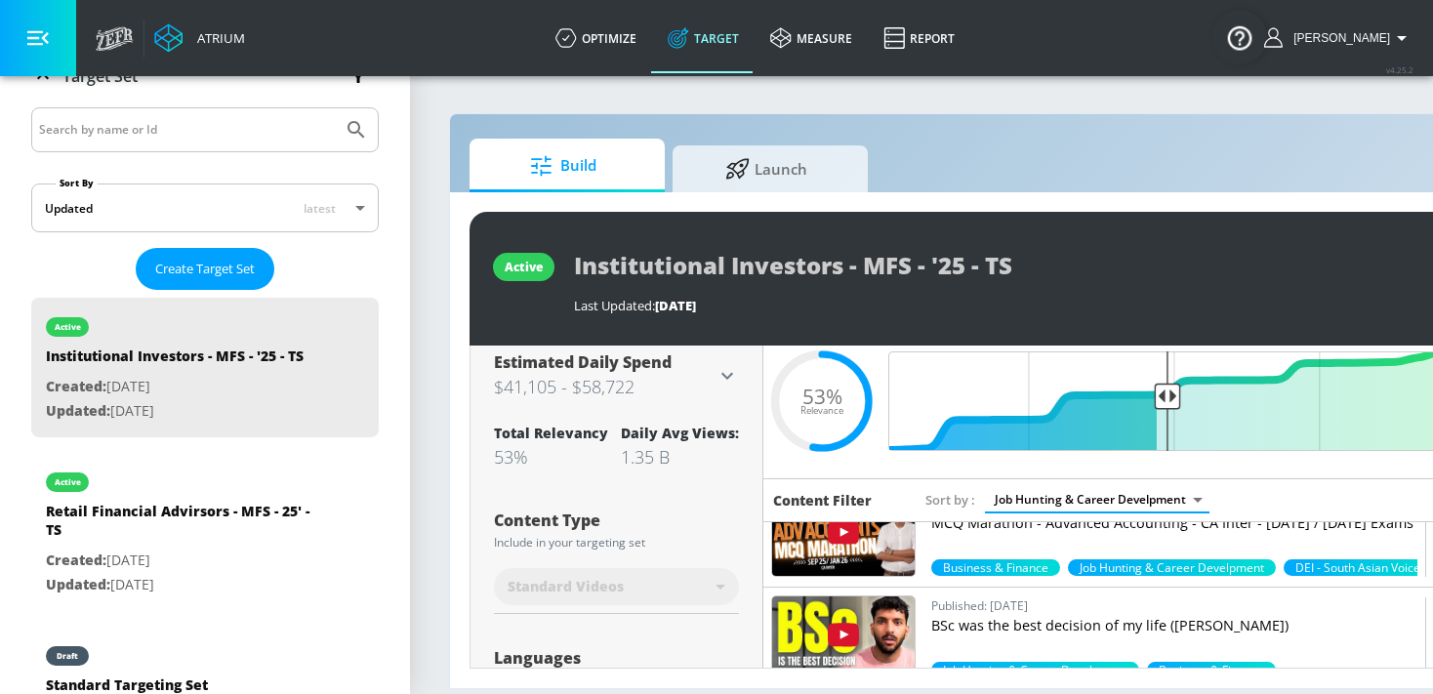
scroll to position [56, 0]
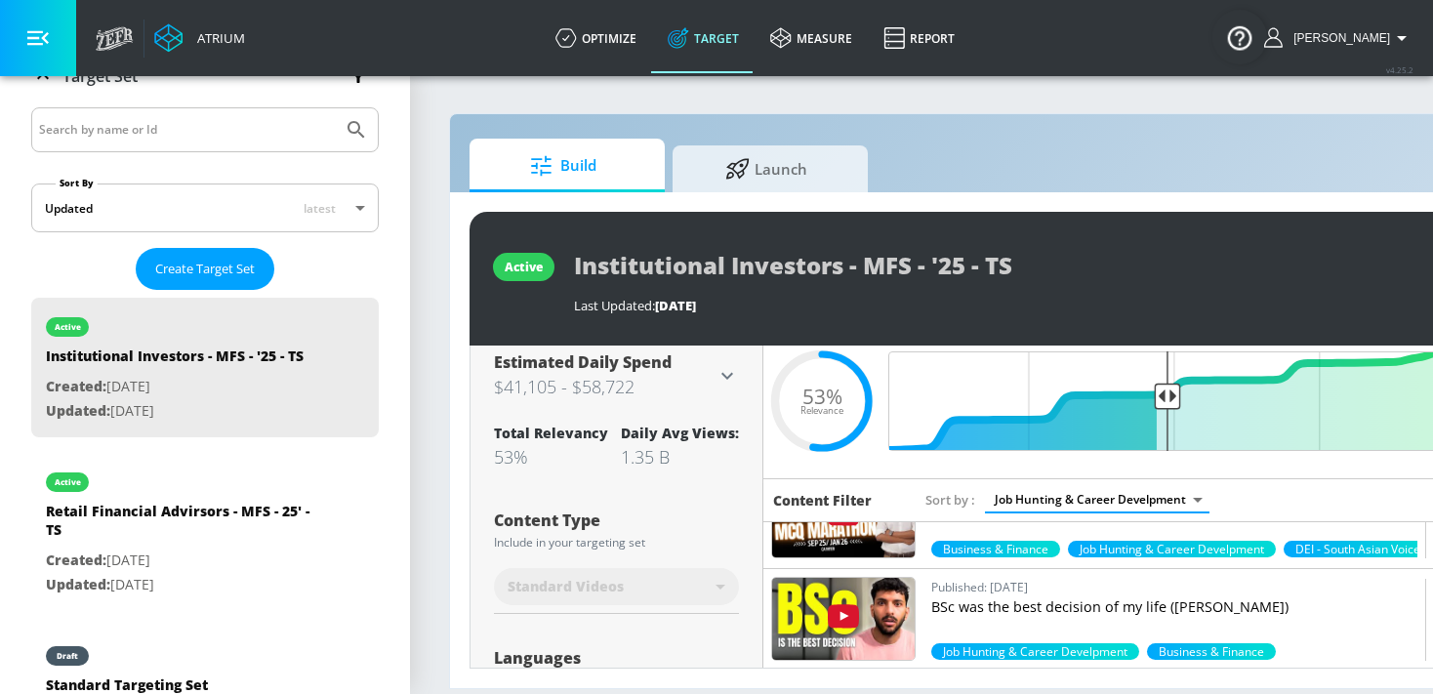
click at [1082, 502] on body "Atrium optimize Target measure Report optimize Target measure Report v 4.25.2 K…" at bounding box center [716, 347] width 1433 height 694
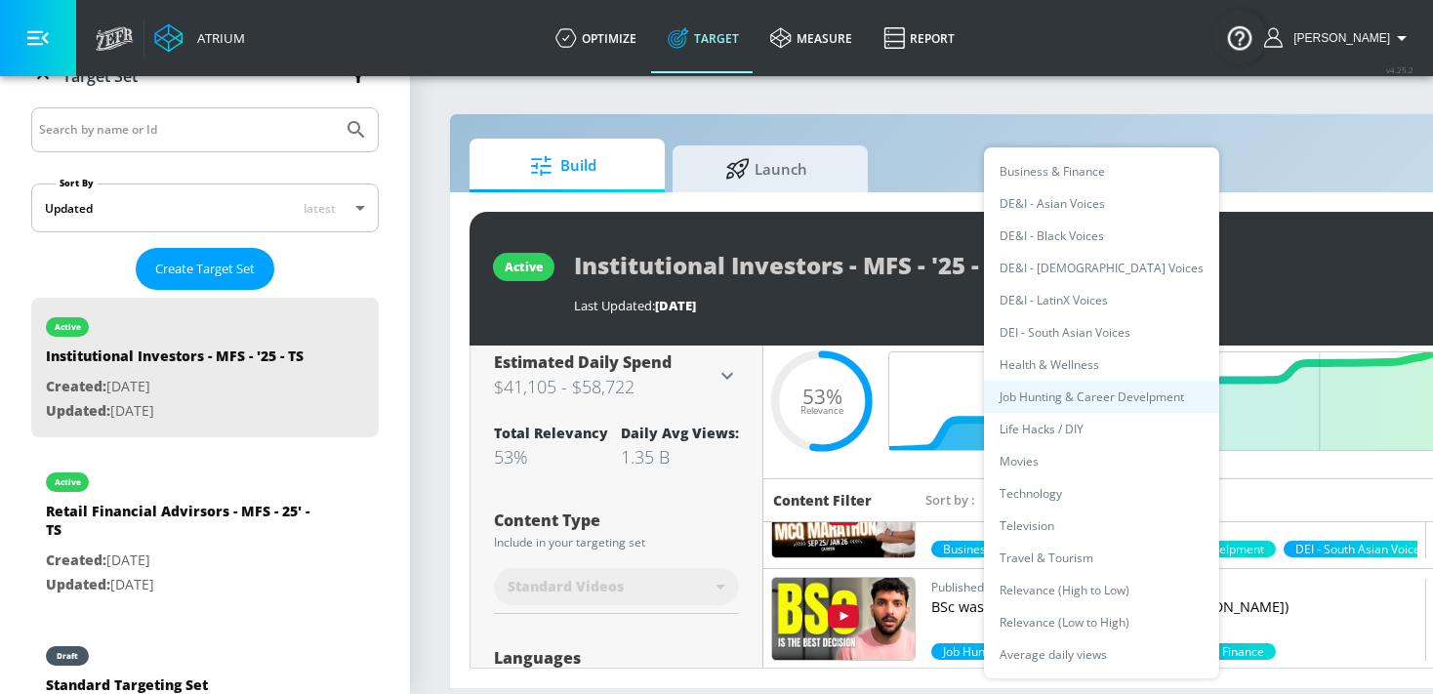
click at [1061, 421] on li "Life Hacks / DIY" at bounding box center [1101, 429] width 235 height 32
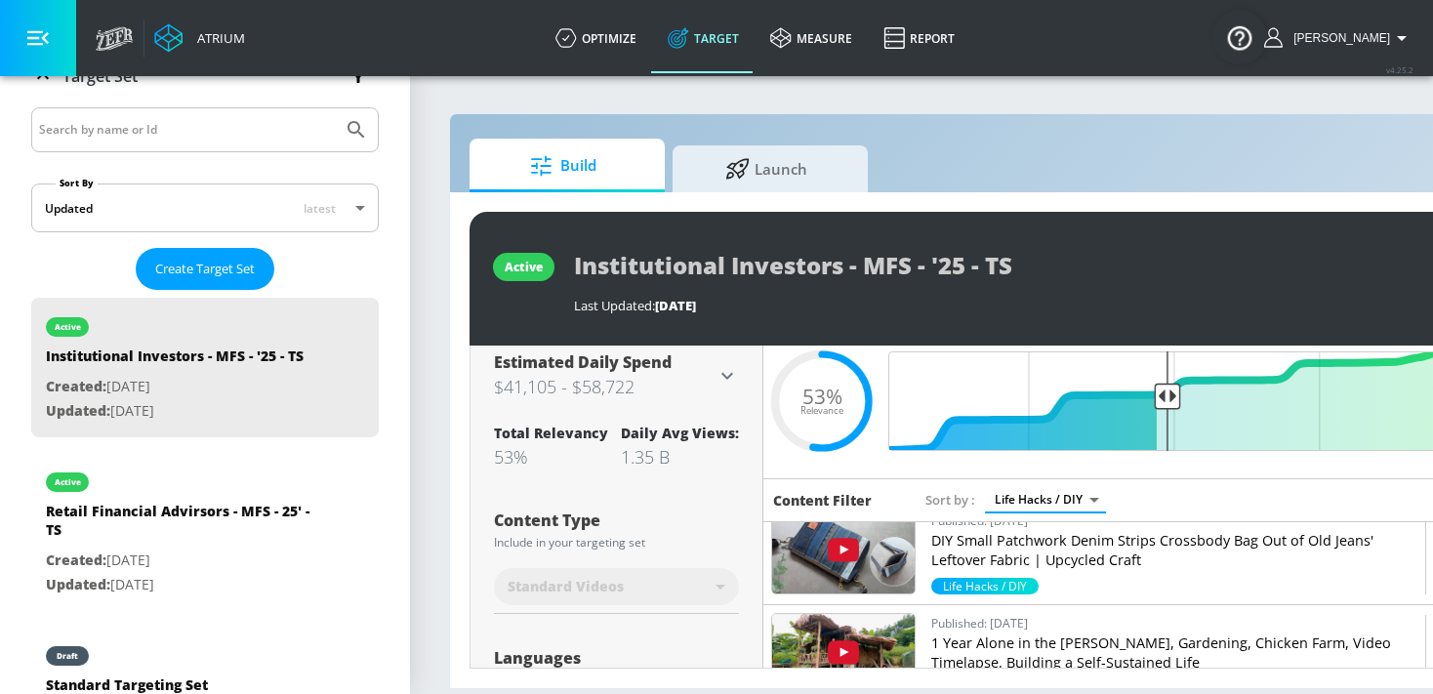
scroll to position [1051, 0]
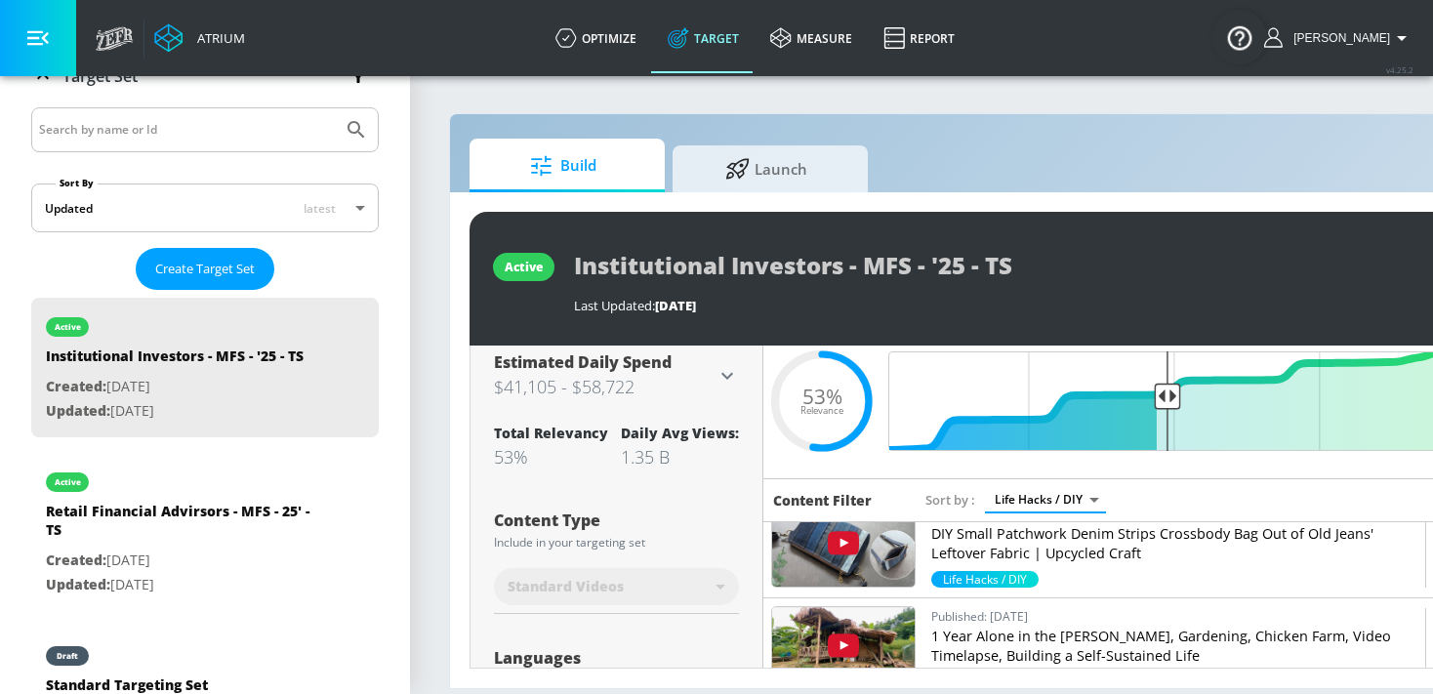
click at [1031, 504] on body "Atrium optimize Target measure Report optimize Target measure Report v 4.25.2 K…" at bounding box center [716, 347] width 1433 height 694
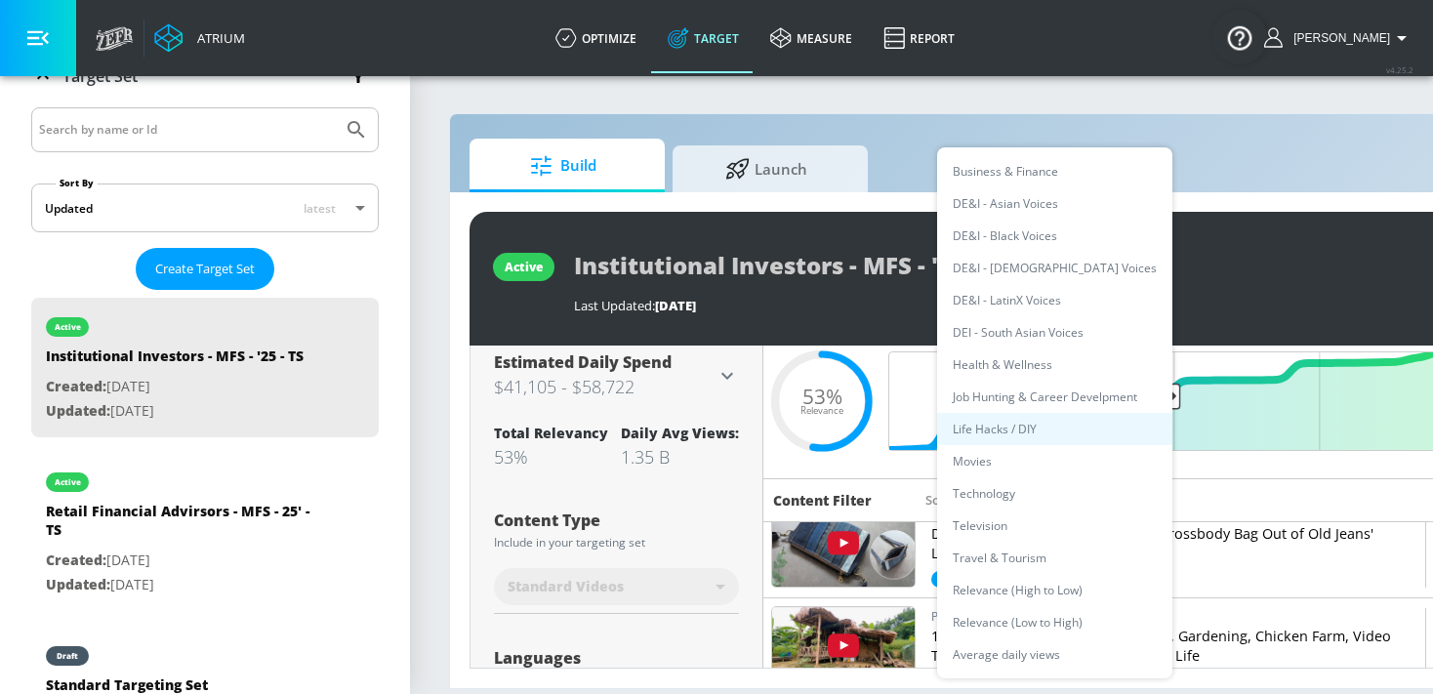
click at [1023, 500] on li "Technology" at bounding box center [1054, 493] width 235 height 32
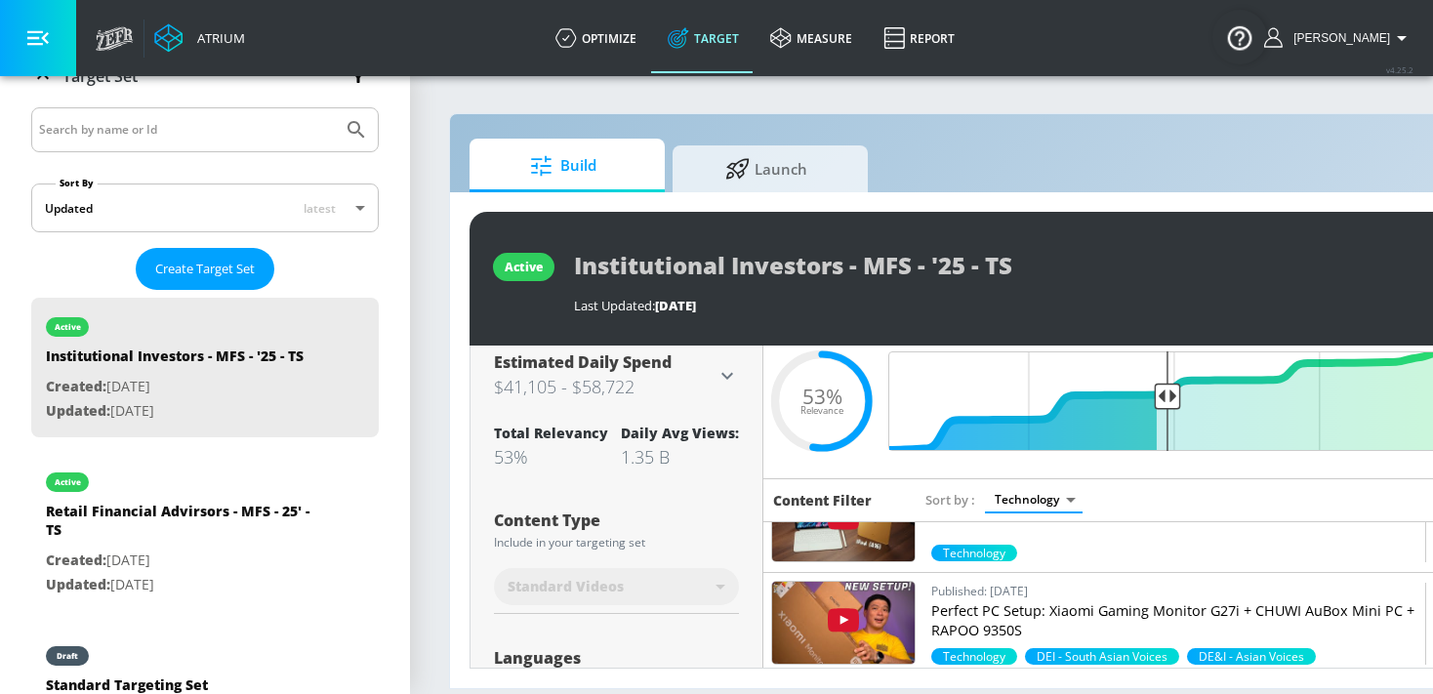
scroll to position [4200, 0]
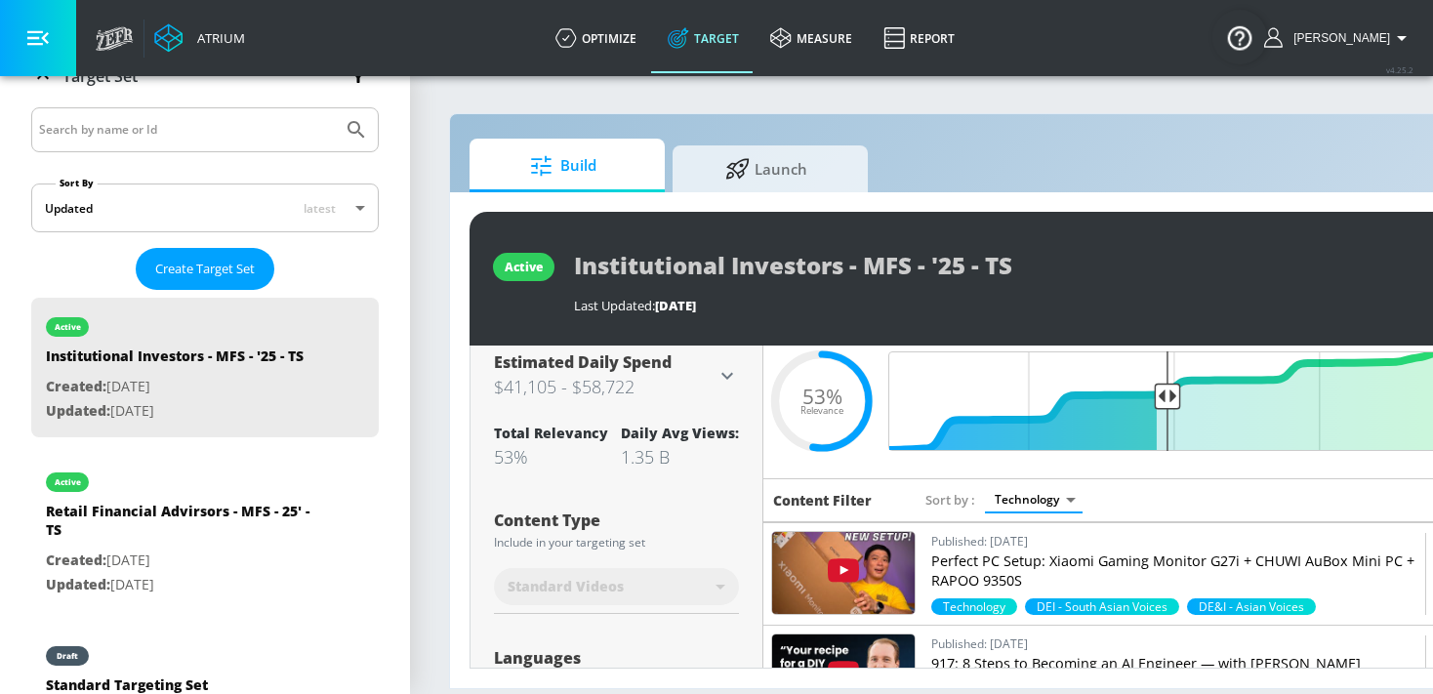
click at [1042, 503] on body "Atrium optimize Target measure Report optimize Target measure Report v 4.25.2 K…" at bounding box center [716, 347] width 1433 height 694
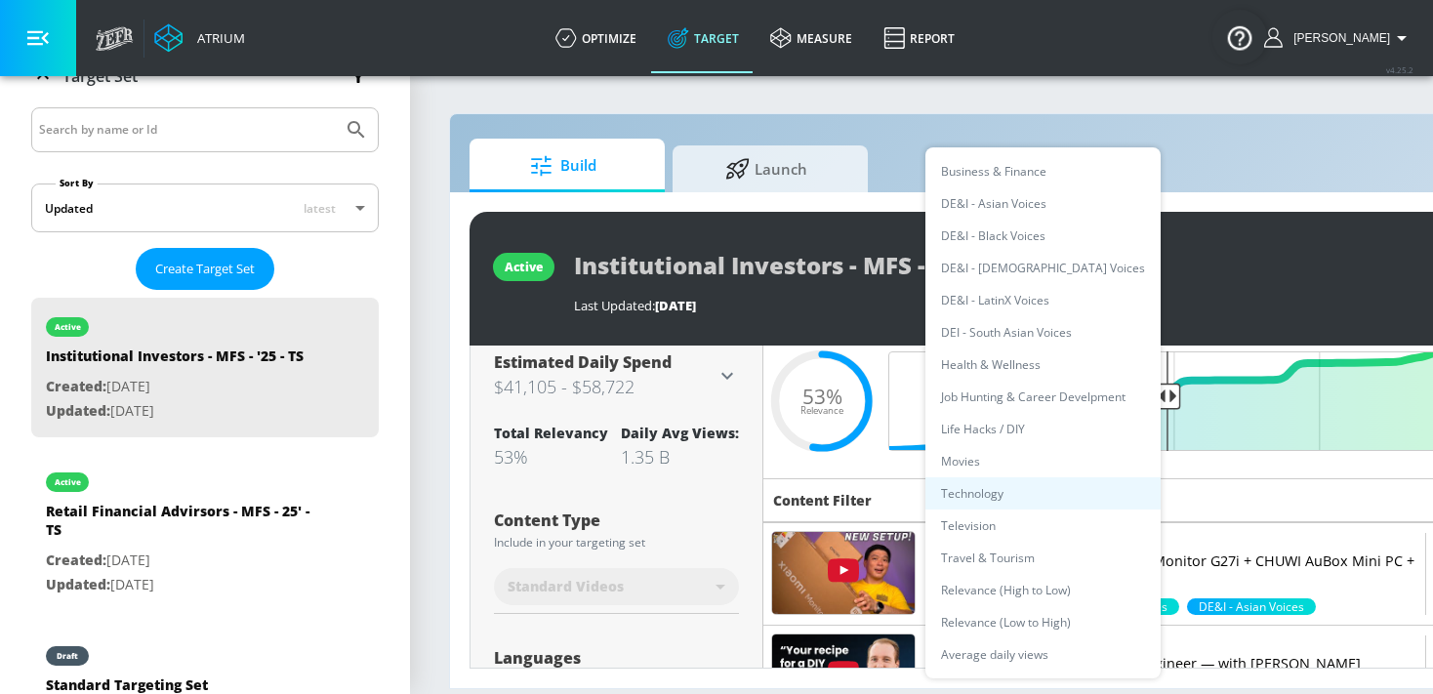
click at [1051, 180] on li "Business & Finance" at bounding box center [1042, 171] width 235 height 32
type input "63b7a0c3-9fa2-4a3d-9824-cd53552bb0ab"
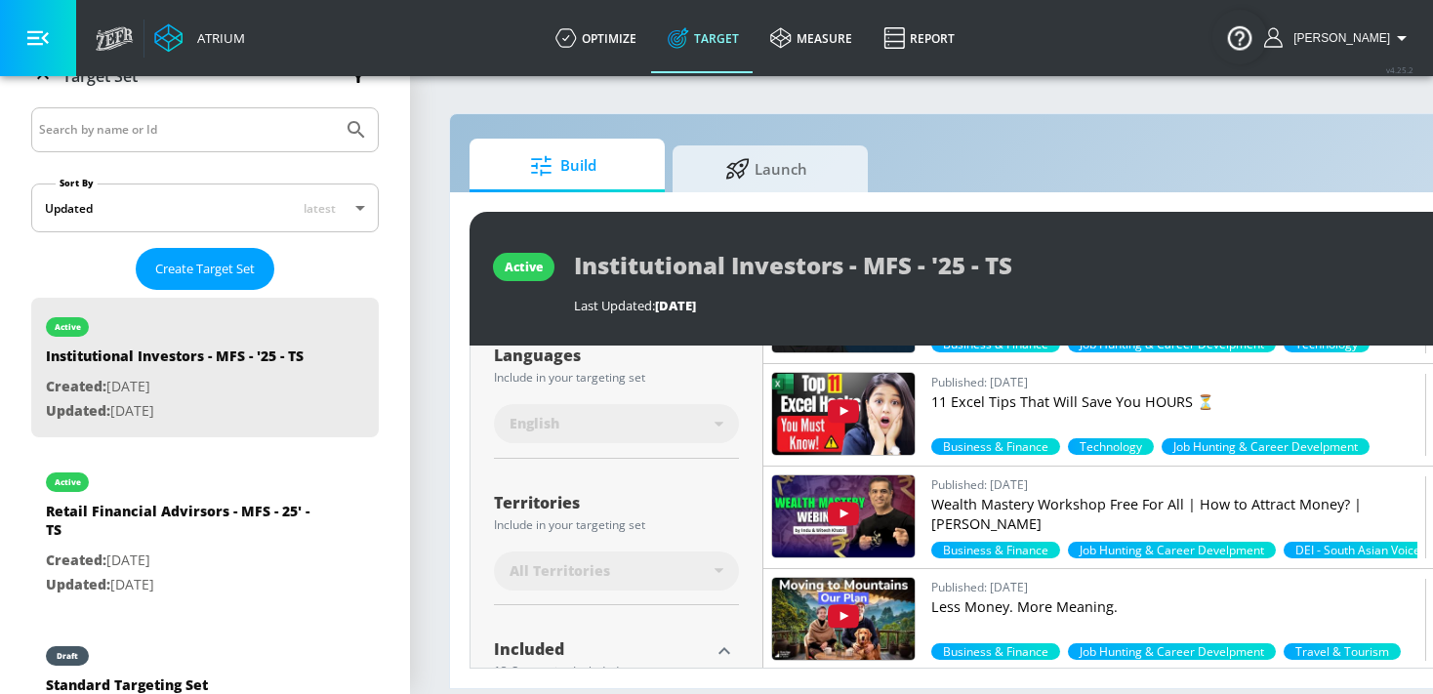
scroll to position [369, 0]
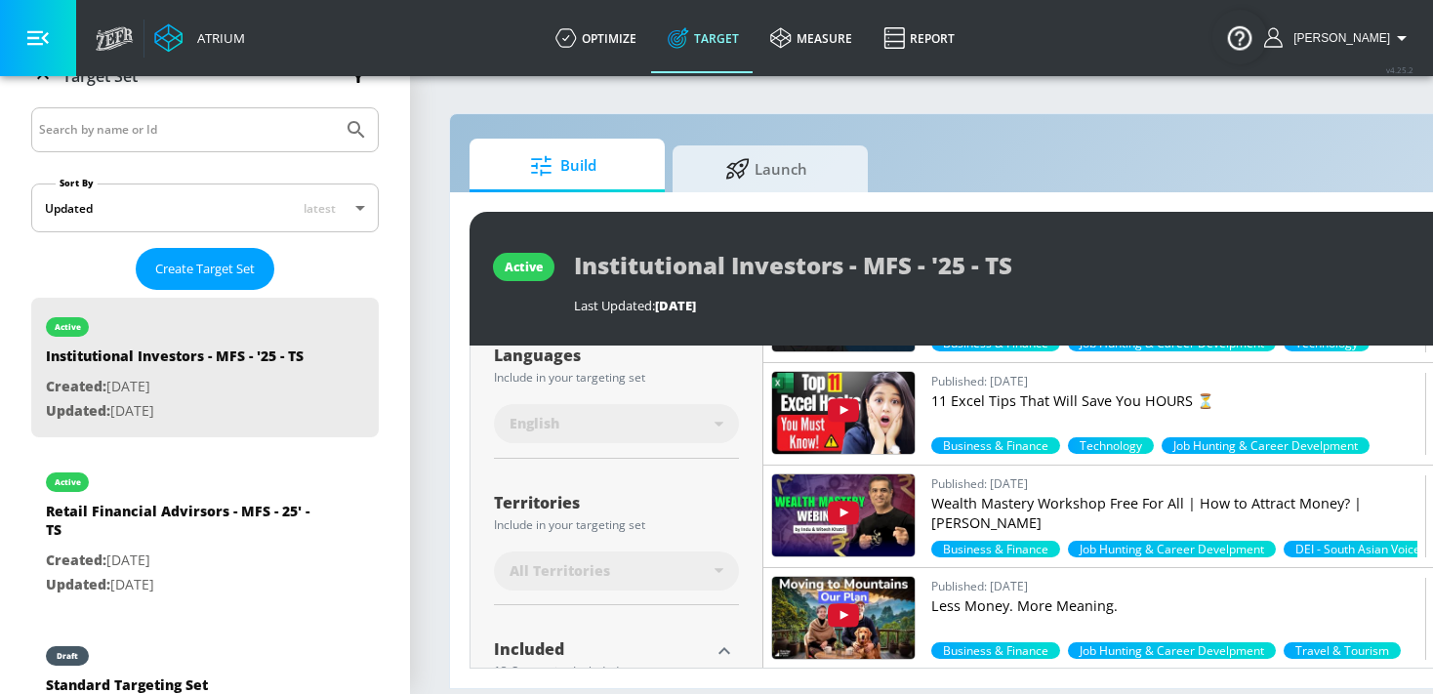
click at [904, 403] on img at bounding box center [843, 413] width 142 height 82
